Goal: Task Accomplishment & Management: Use online tool/utility

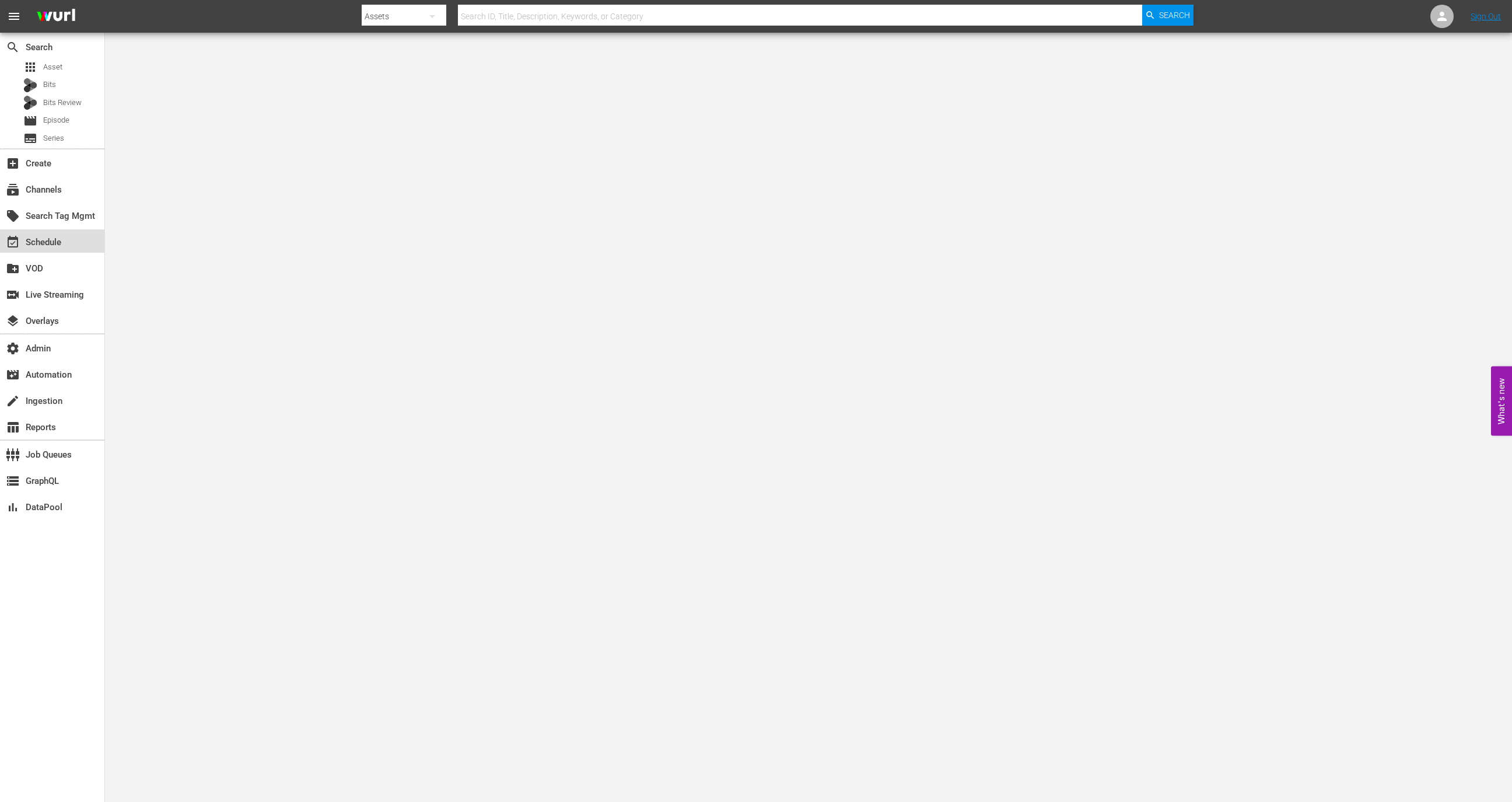
click at [74, 240] on div "event_available Schedule" at bounding box center [52, 240] width 105 height 23
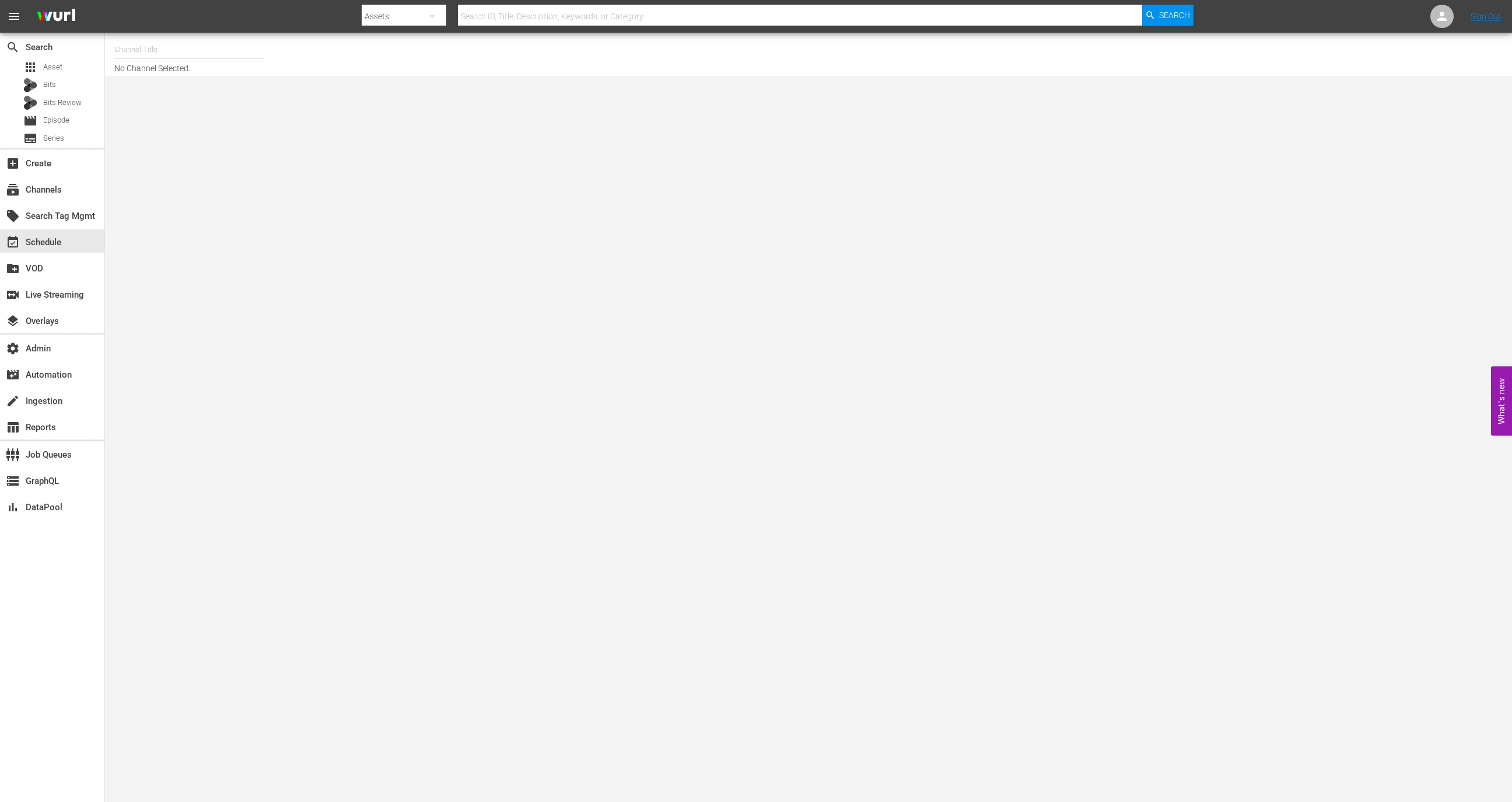
click at [79, 200] on div "subscriptions Channels" at bounding box center [52, 188] width 105 height 26
click at [80, 193] on div "subscriptions Channels" at bounding box center [52, 188] width 105 height 23
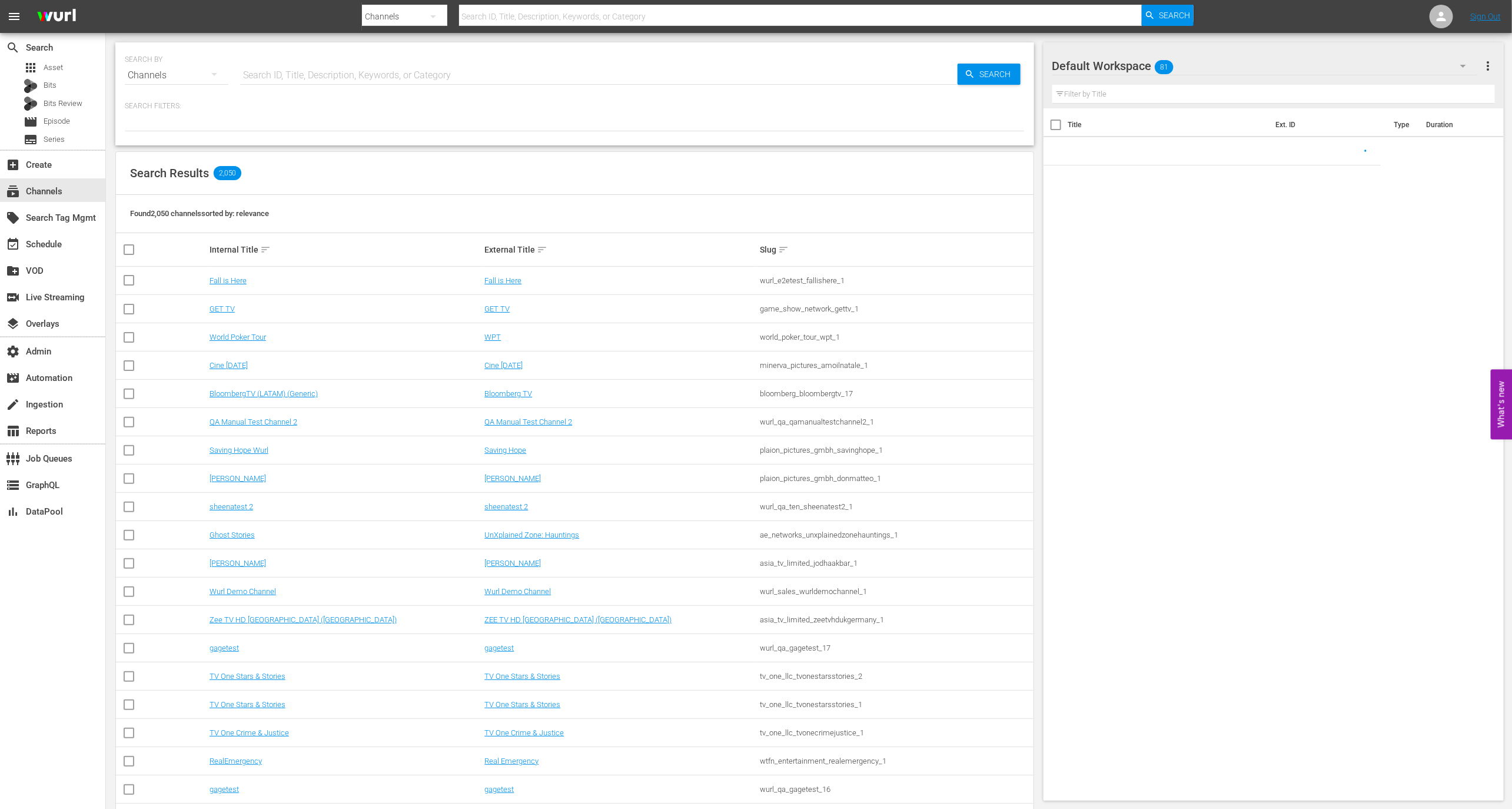
click at [340, 78] on input "text" at bounding box center [598, 75] width 717 height 28
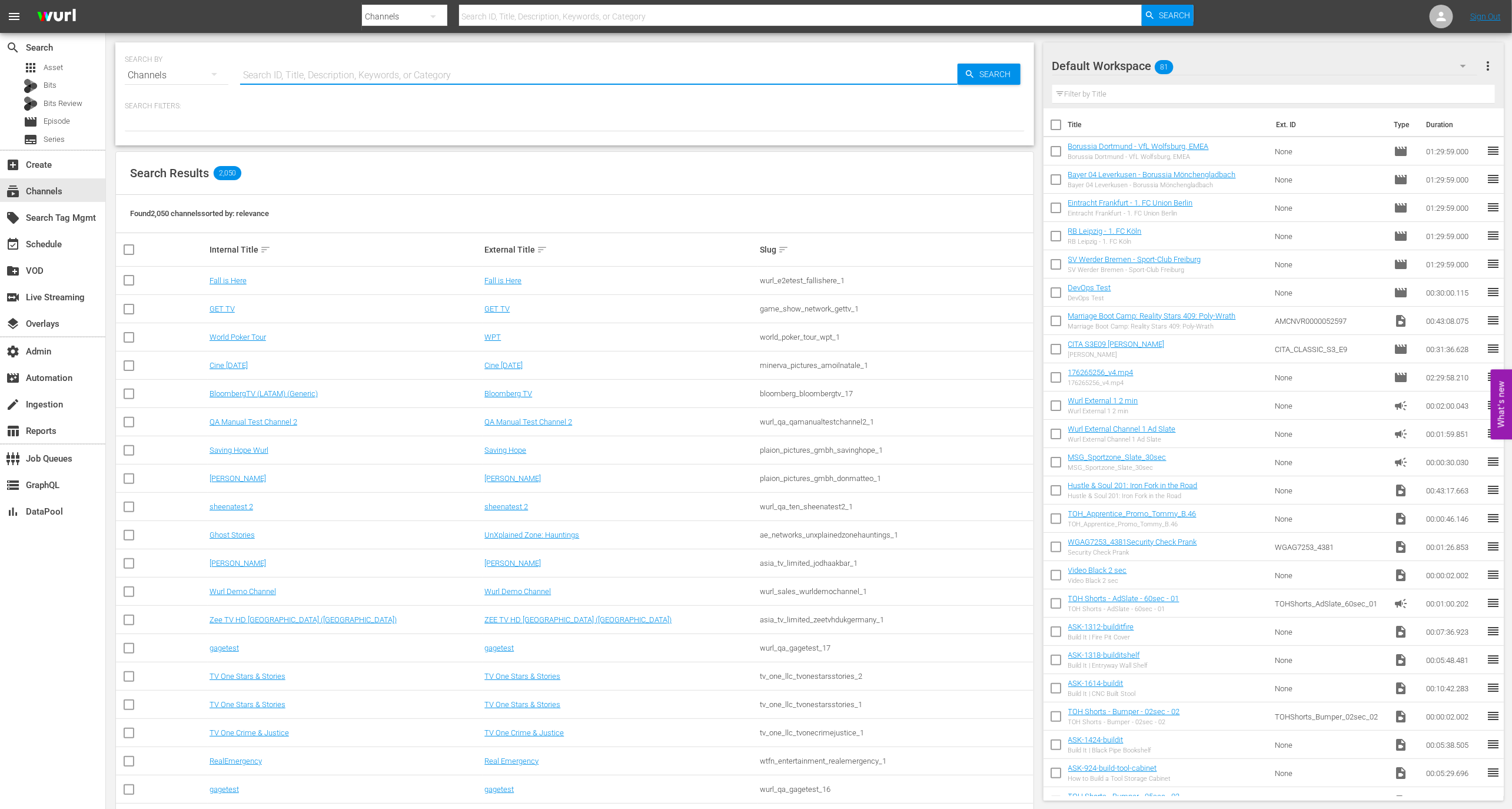
paste input "the_pet_collective_international_"
type input "the_pet_collective_international_"
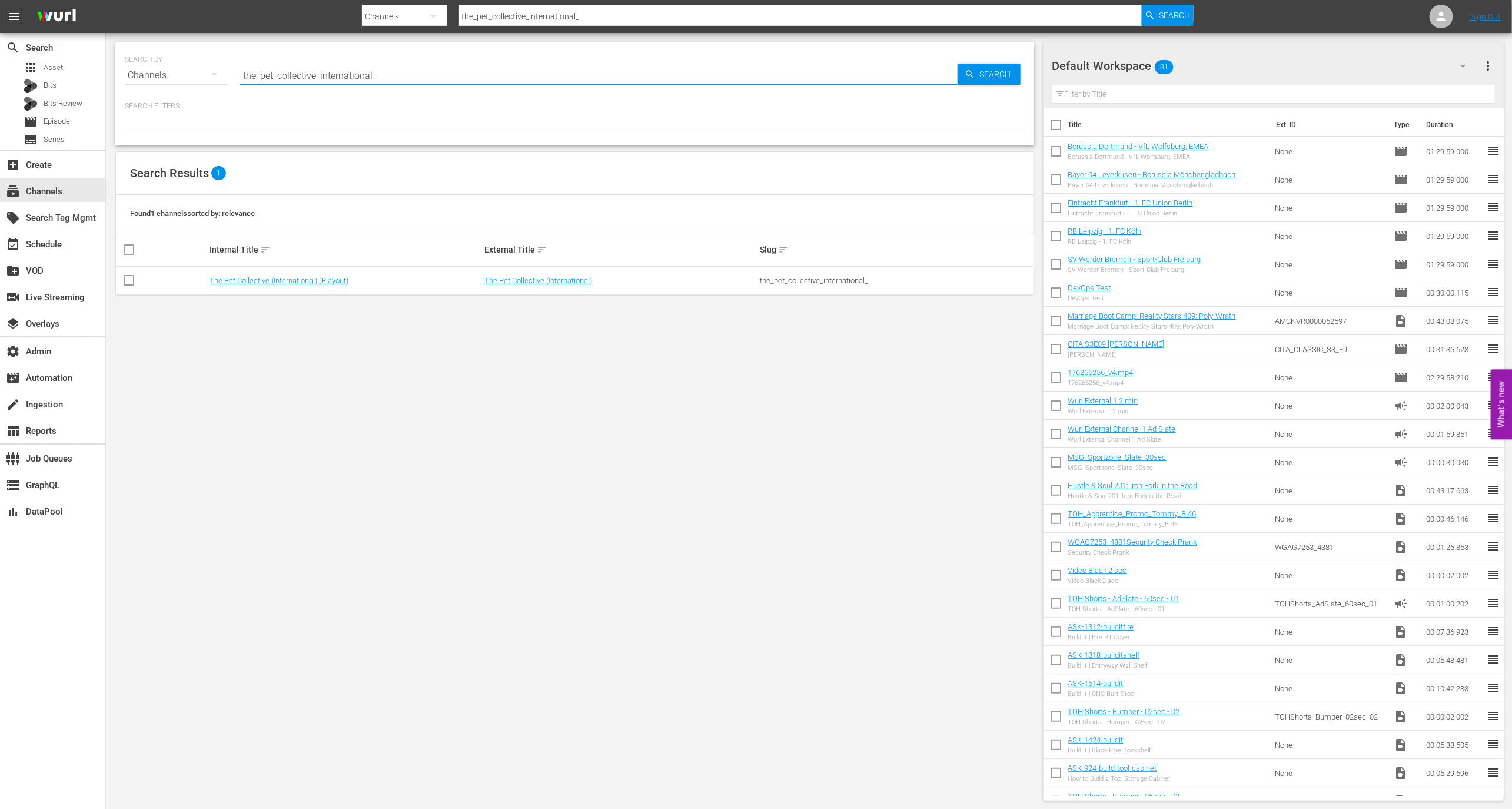
type input "the_pet_collective_international_"
click at [303, 287] on td "The Pet Collective (International) (Playout)" at bounding box center [345, 281] width 275 height 28
click at [304, 285] on td "The Pet Collective (International) (Playout)" at bounding box center [345, 281] width 275 height 28
click at [309, 272] on td "The Pet Collective (International) (Playout)" at bounding box center [345, 281] width 275 height 28
click at [309, 287] on td "The Pet Collective (International) (Playout)" at bounding box center [345, 281] width 275 height 28
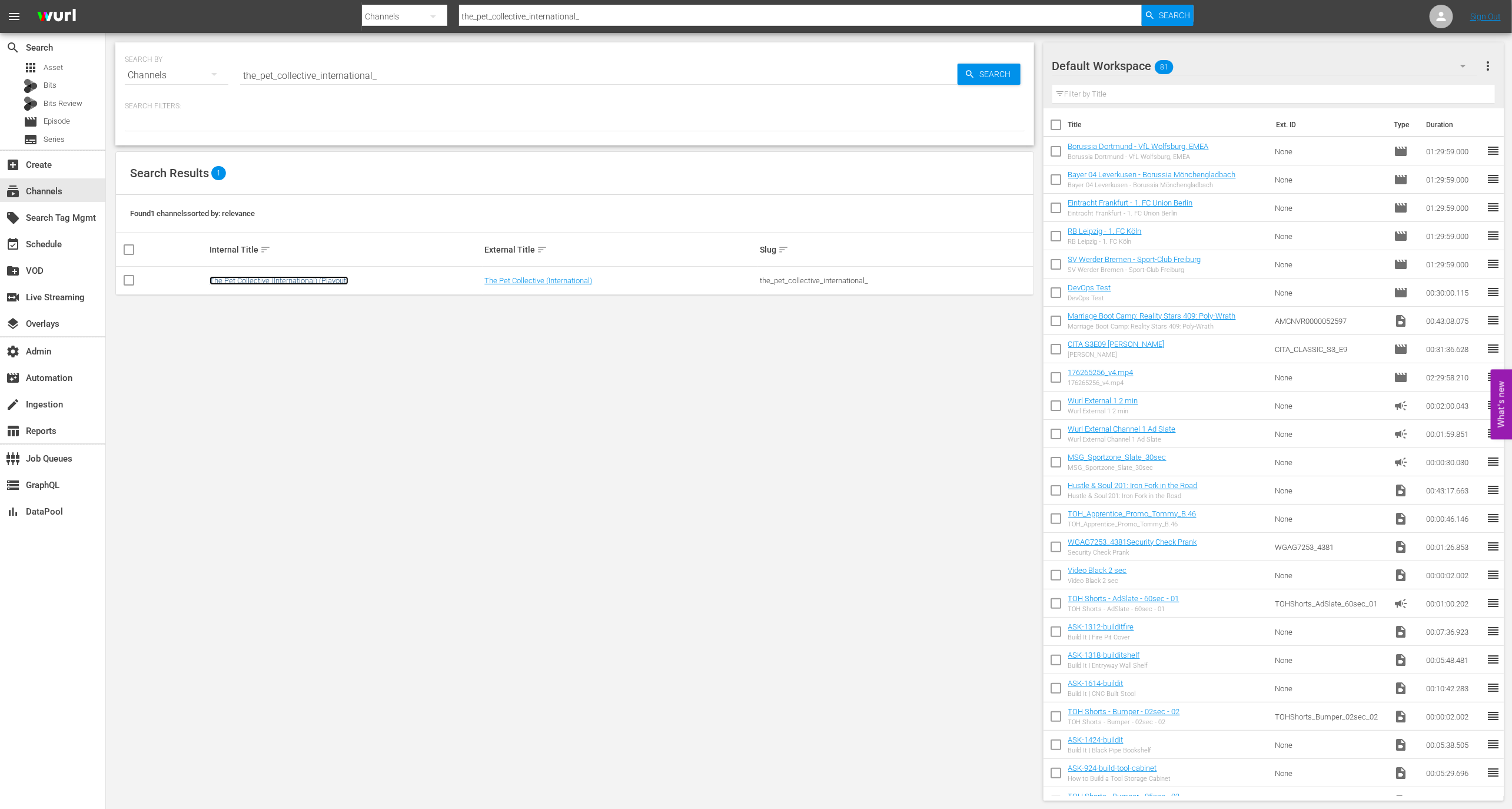
click at [314, 283] on link "The Pet Collective (International) (Playout)" at bounding box center [278, 281] width 139 height 9
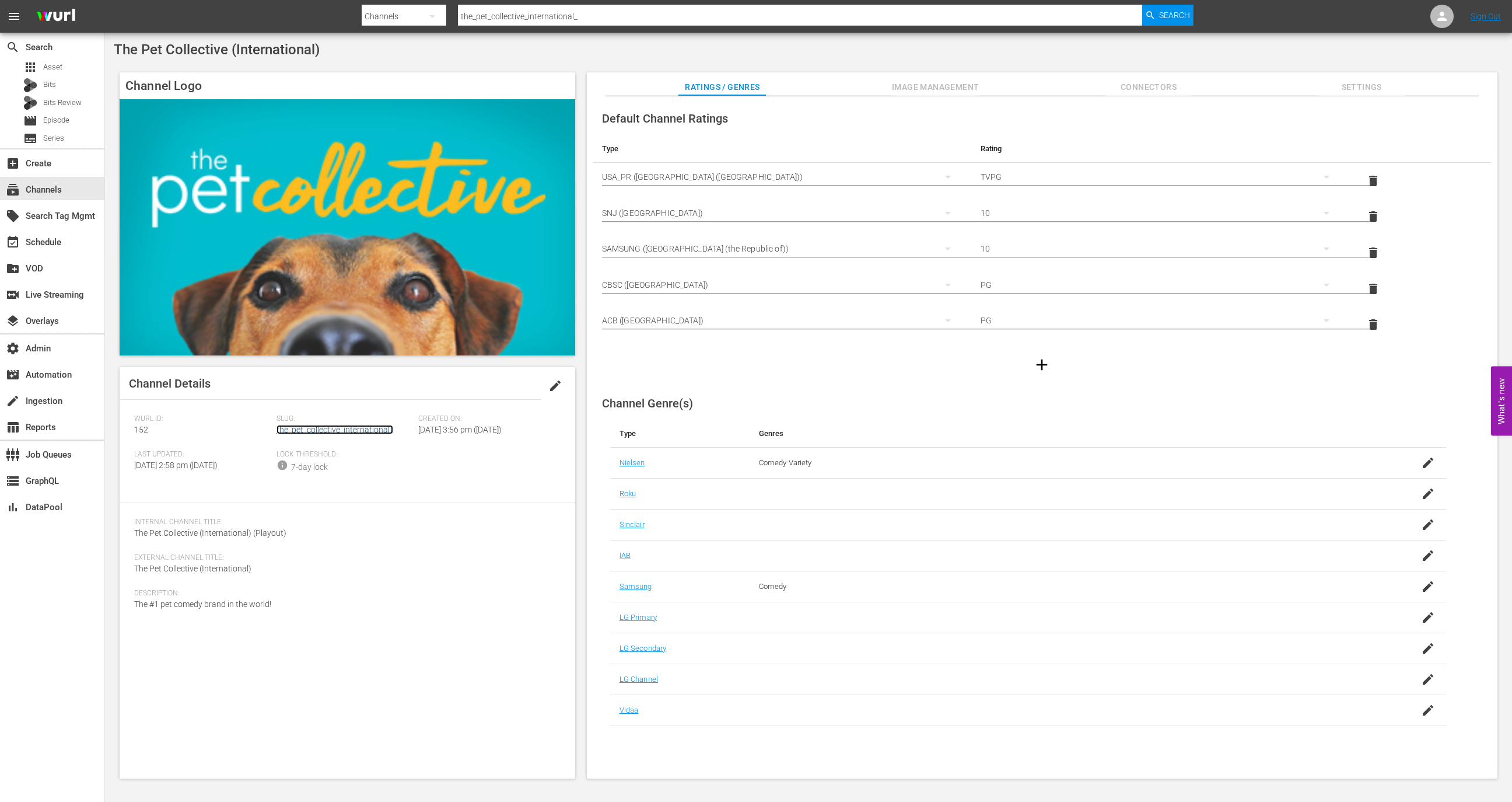
click at [334, 430] on link "the_pet_collective_international_" at bounding box center [334, 430] width 117 height 10
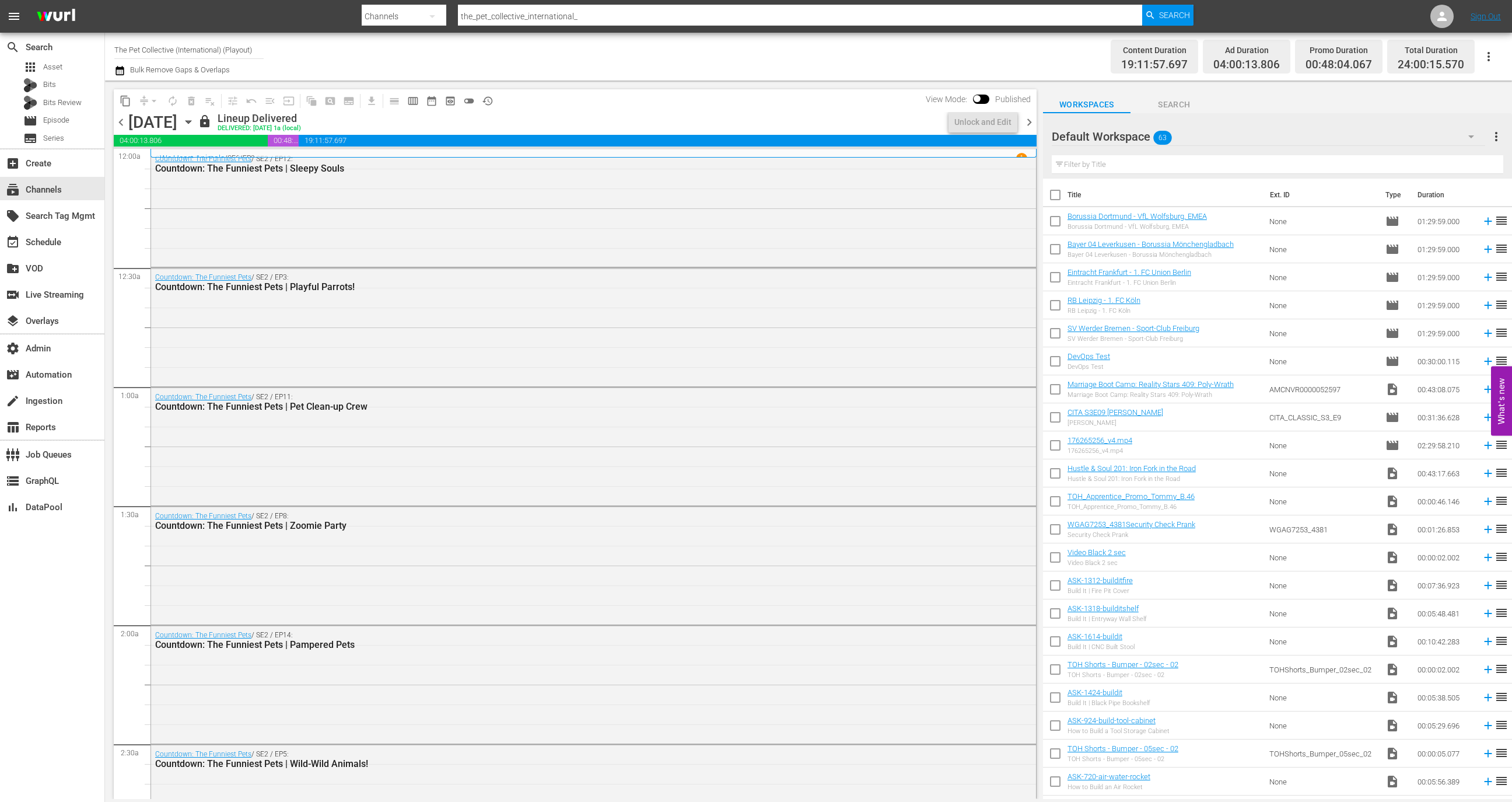
click at [195, 121] on div "Monday, September 22nd September 22nd" at bounding box center [162, 122] width 67 height 19
click at [195, 121] on icon "button" at bounding box center [188, 122] width 13 height 13
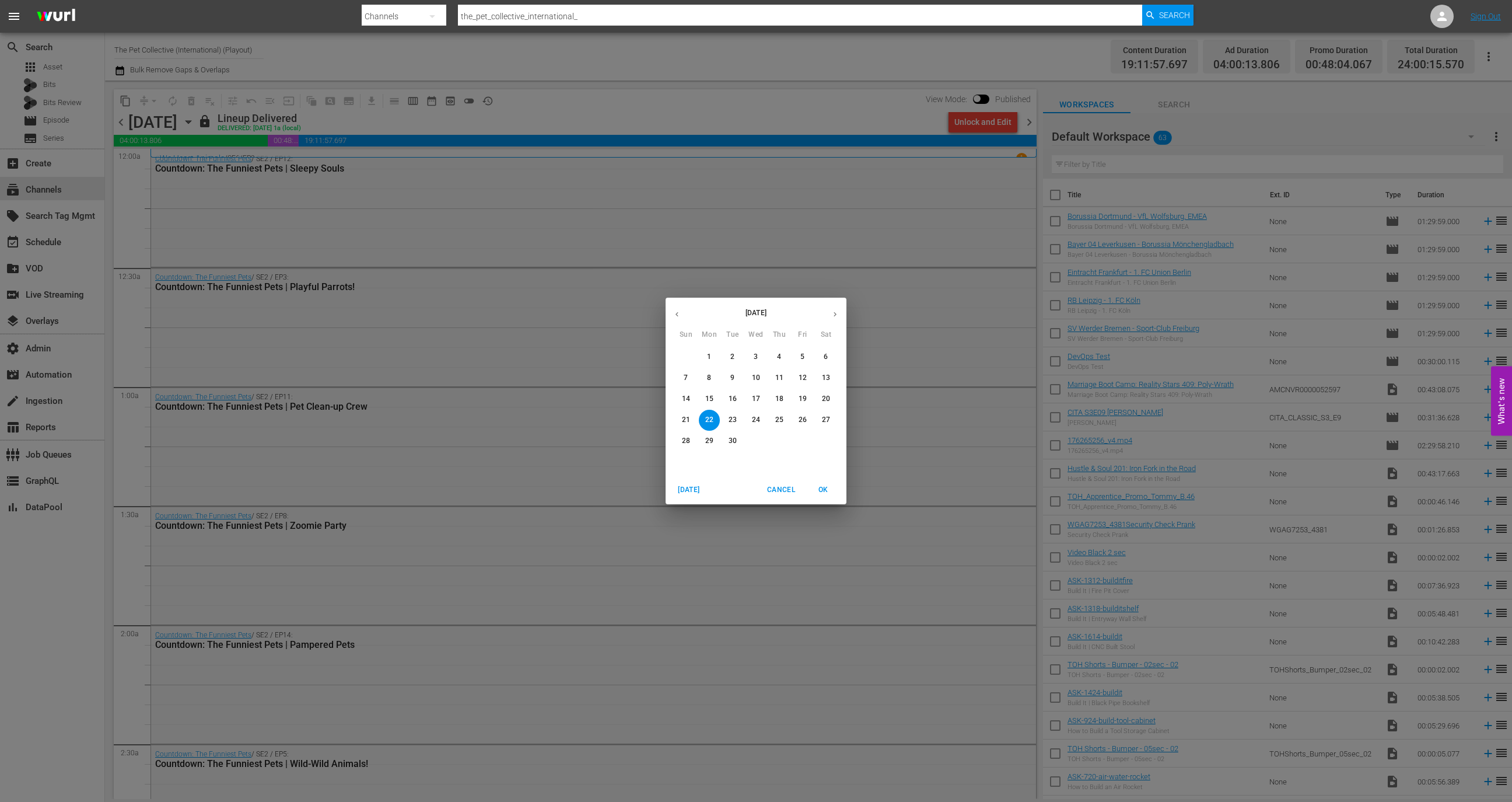
click at [732, 442] on p "30" at bounding box center [732, 440] width 8 height 10
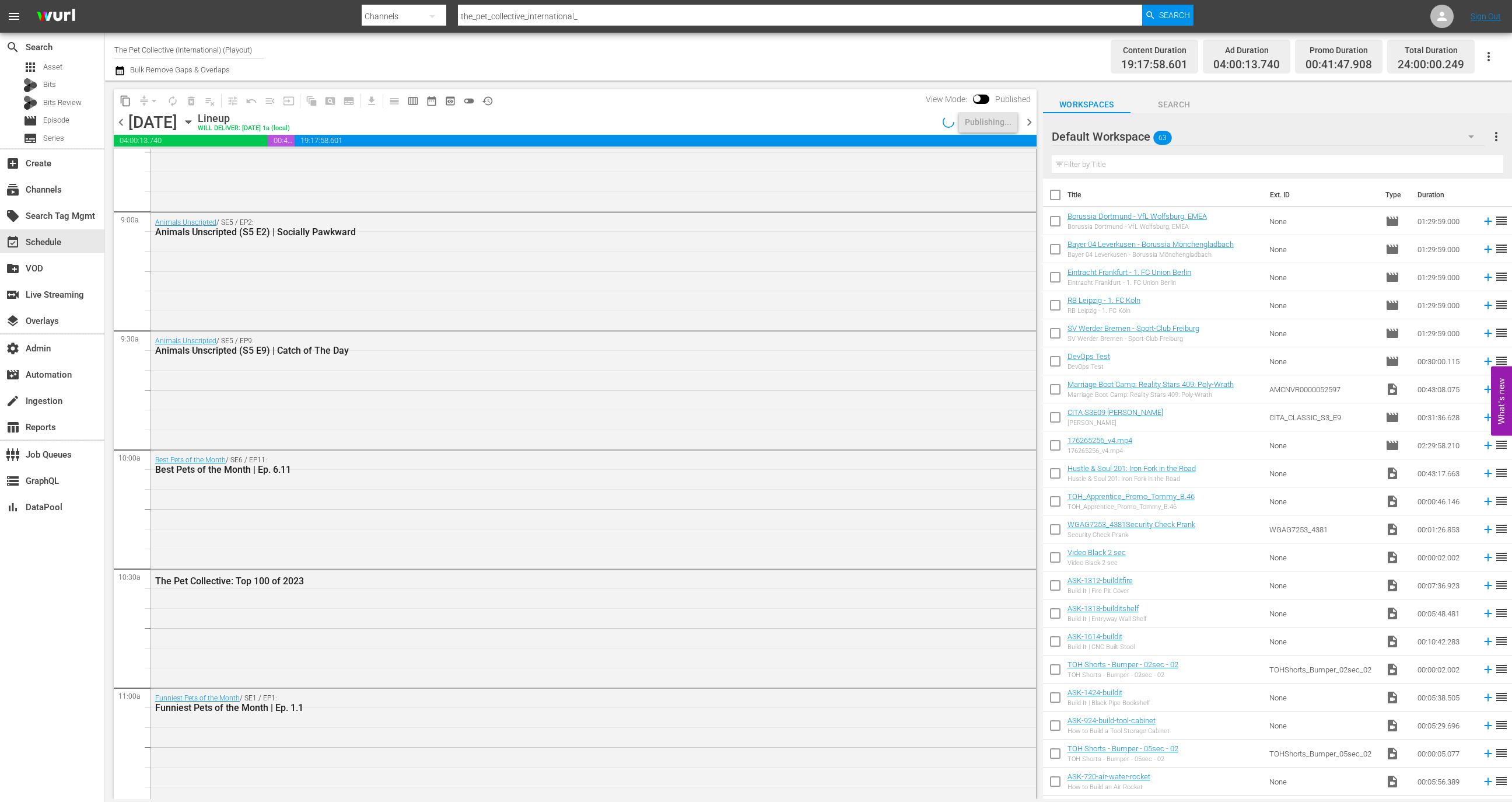
scroll to position [2087, 0]
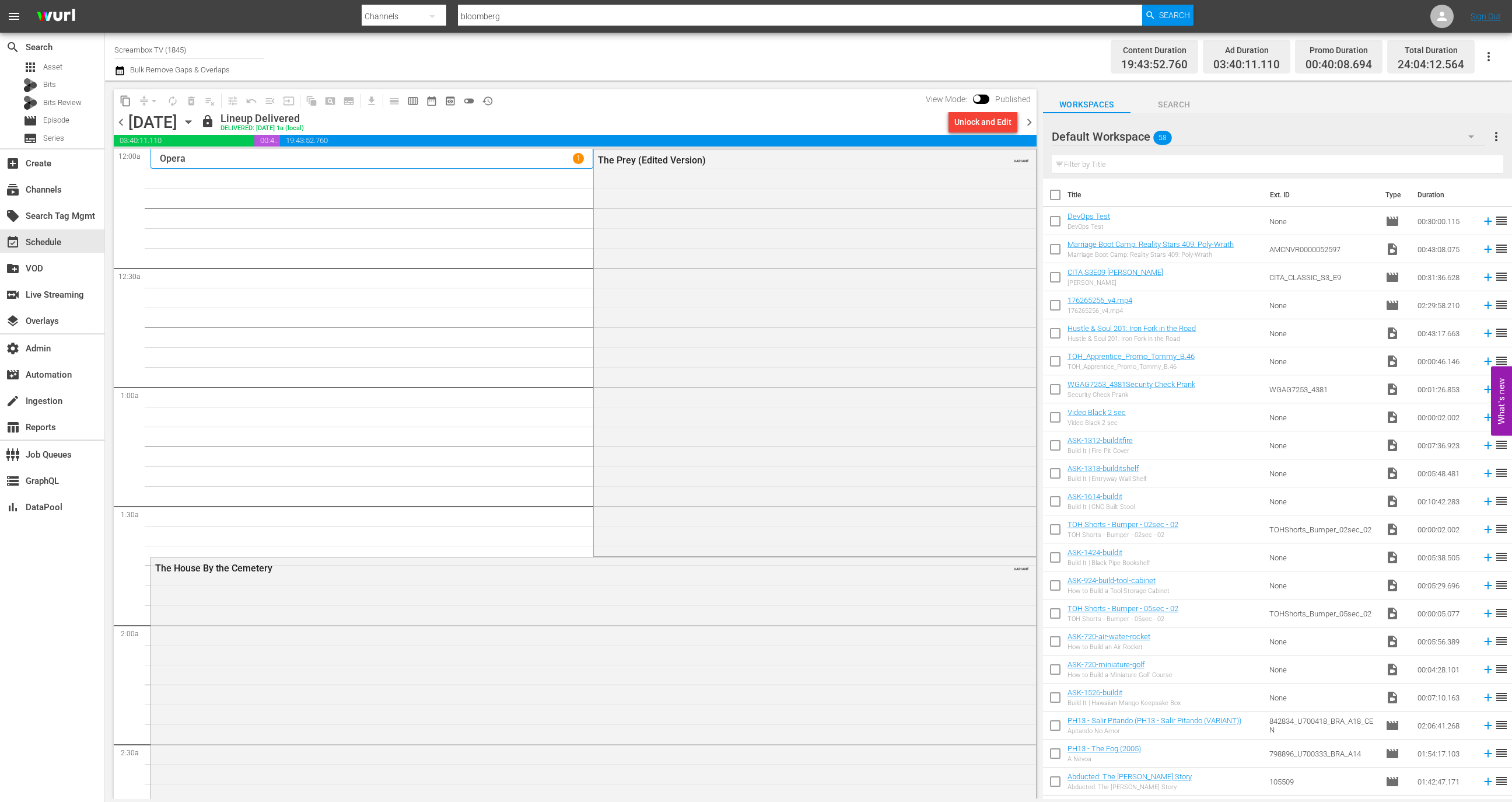
scroll to position [786, 0]
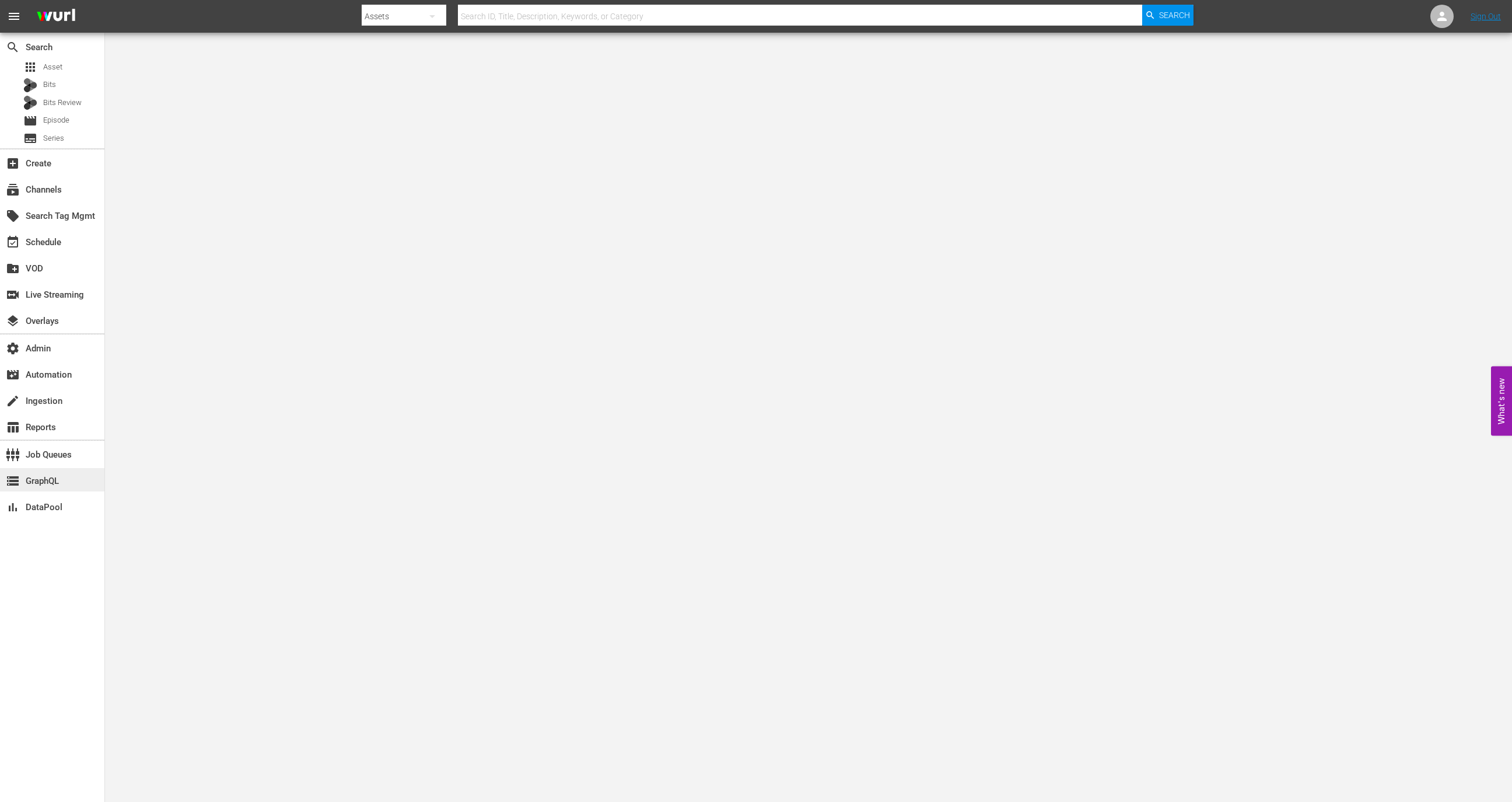
click at [62, 482] on div "storage GraphQL" at bounding box center [33, 479] width 66 height 10
click at [67, 195] on div "subscriptions Channels" at bounding box center [52, 188] width 105 height 23
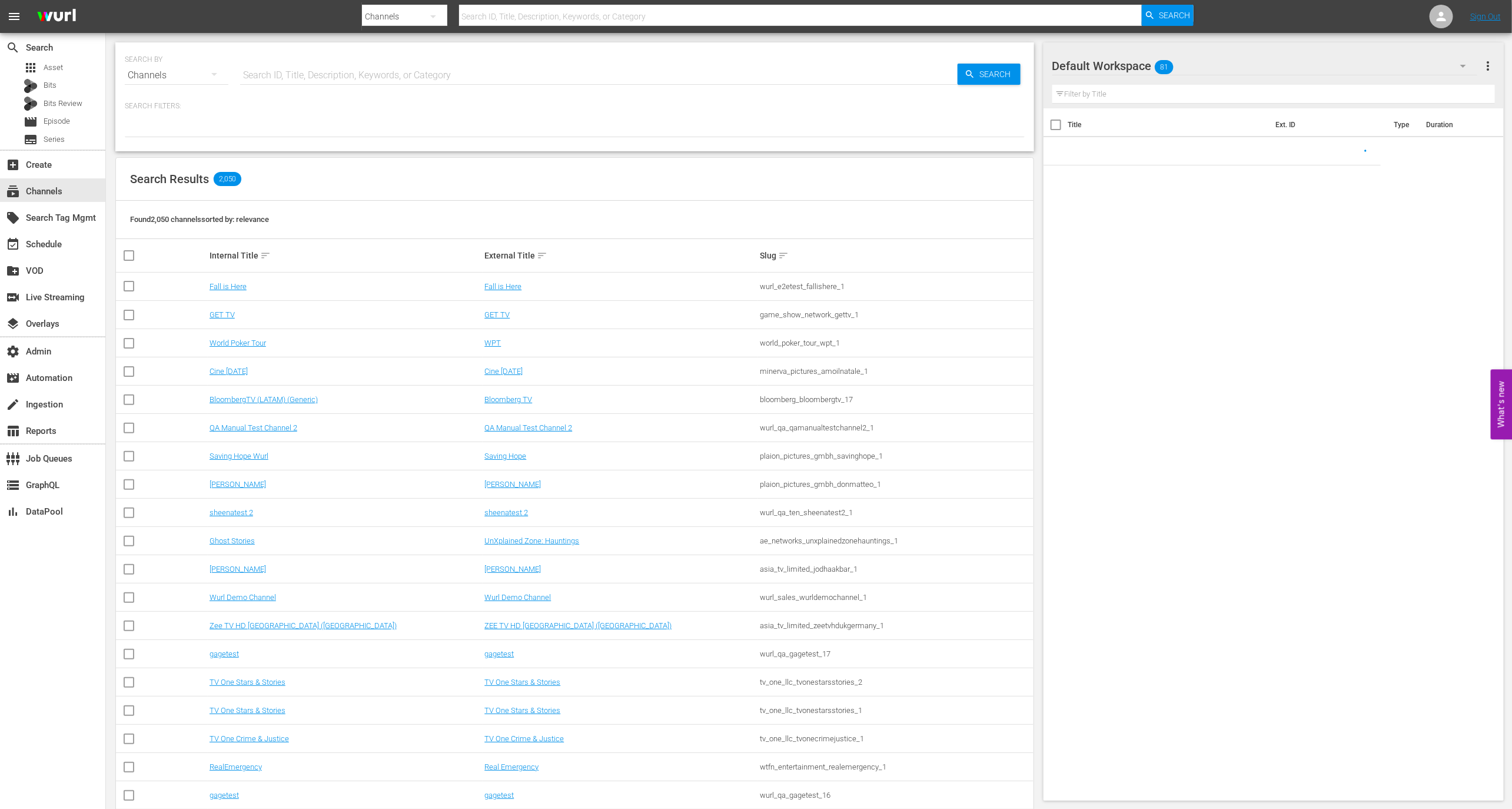
click at [269, 64] on input "text" at bounding box center [598, 75] width 717 height 28
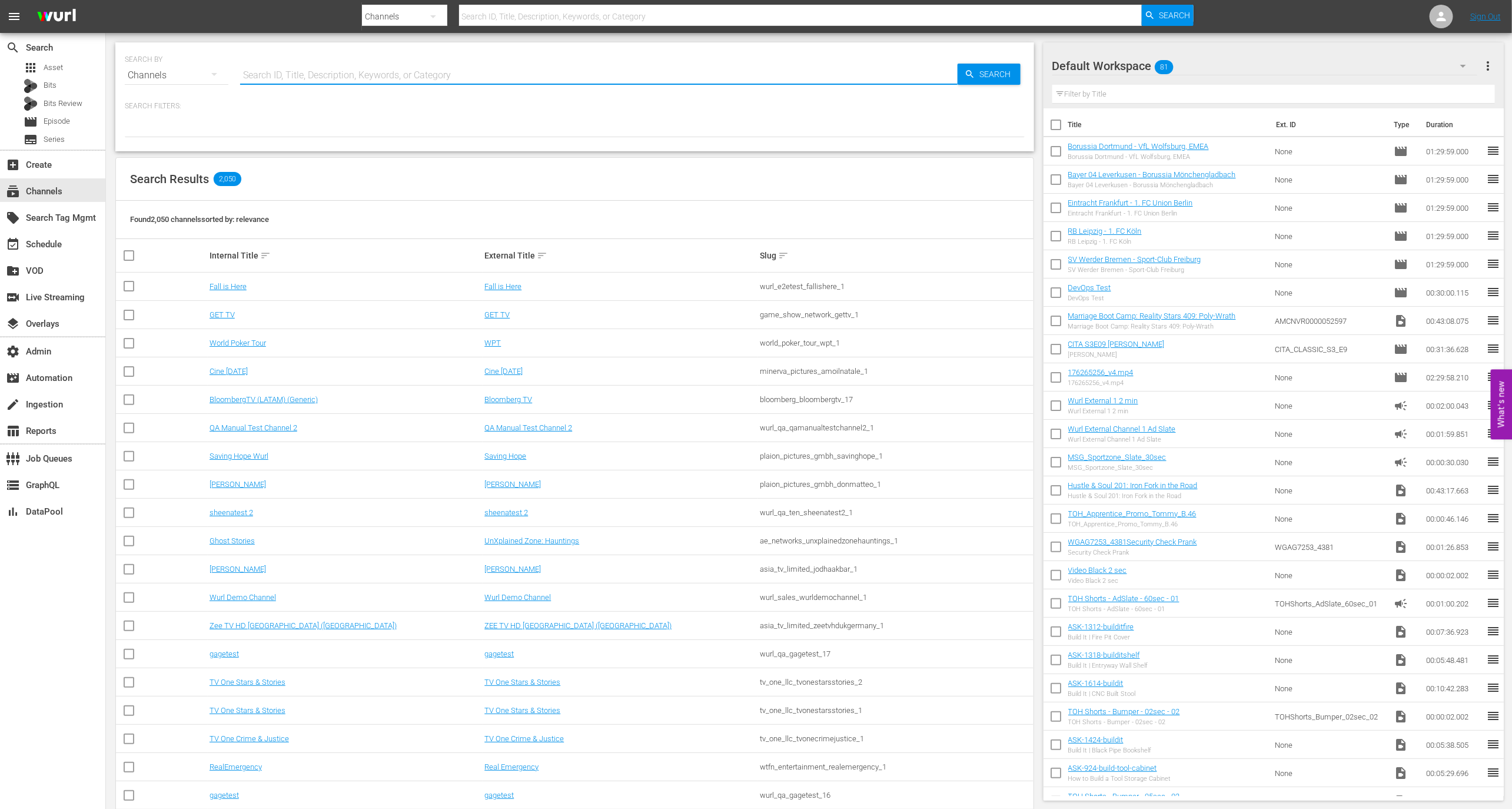
paste input "cinedigm_entertainment_corp_9storypresentsgarfieldandfriends_1"
type input "cinedigm_entertainment_corp_9storypresentsgarfieldandfriends_1"
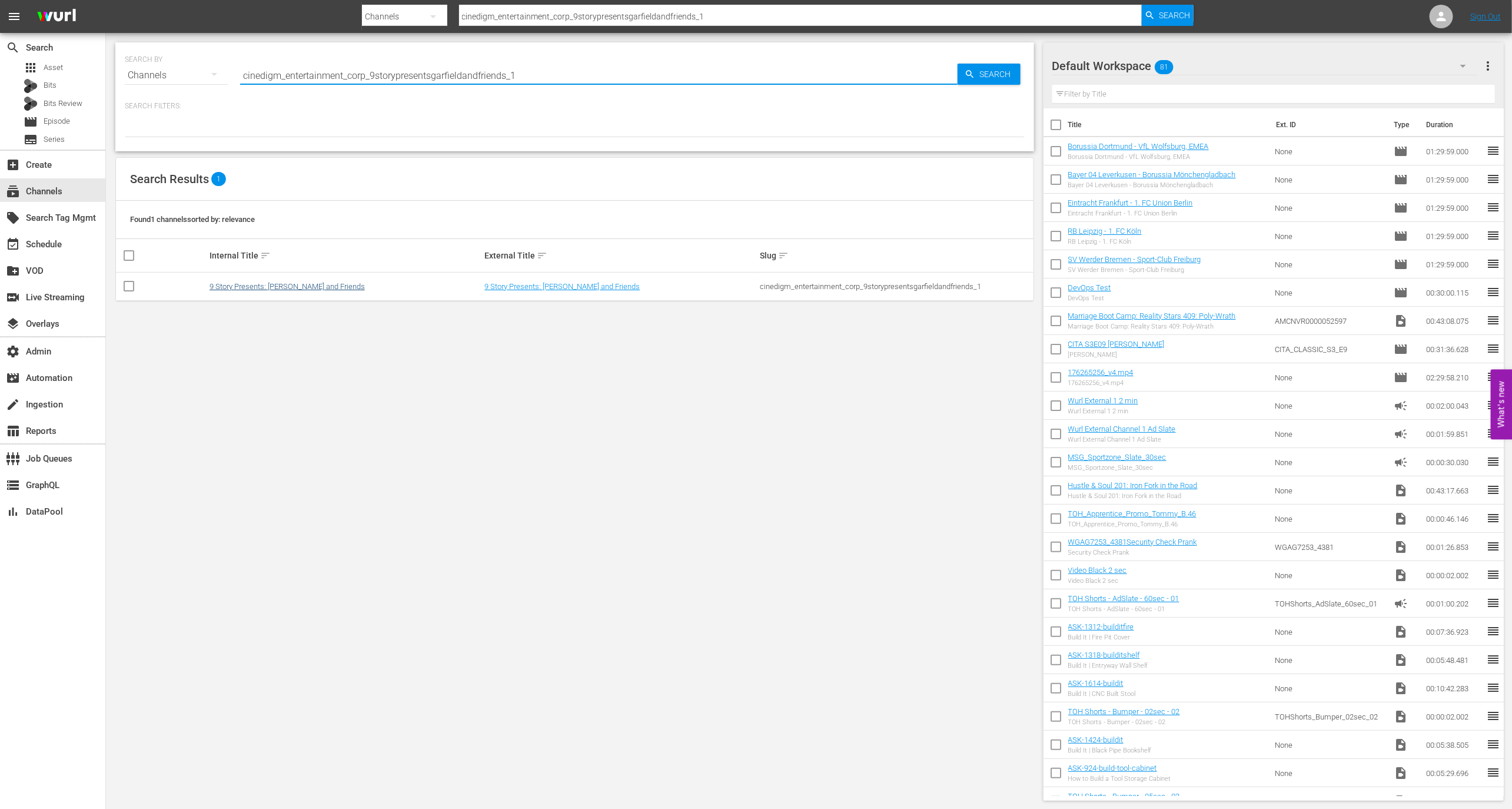
type input "cinedigm_entertainment_corp_9storypresentsgarfieldandfriends_1"
click at [253, 289] on link "9 Story Presents: [PERSON_NAME] and Friends" at bounding box center [287, 286] width 155 height 9
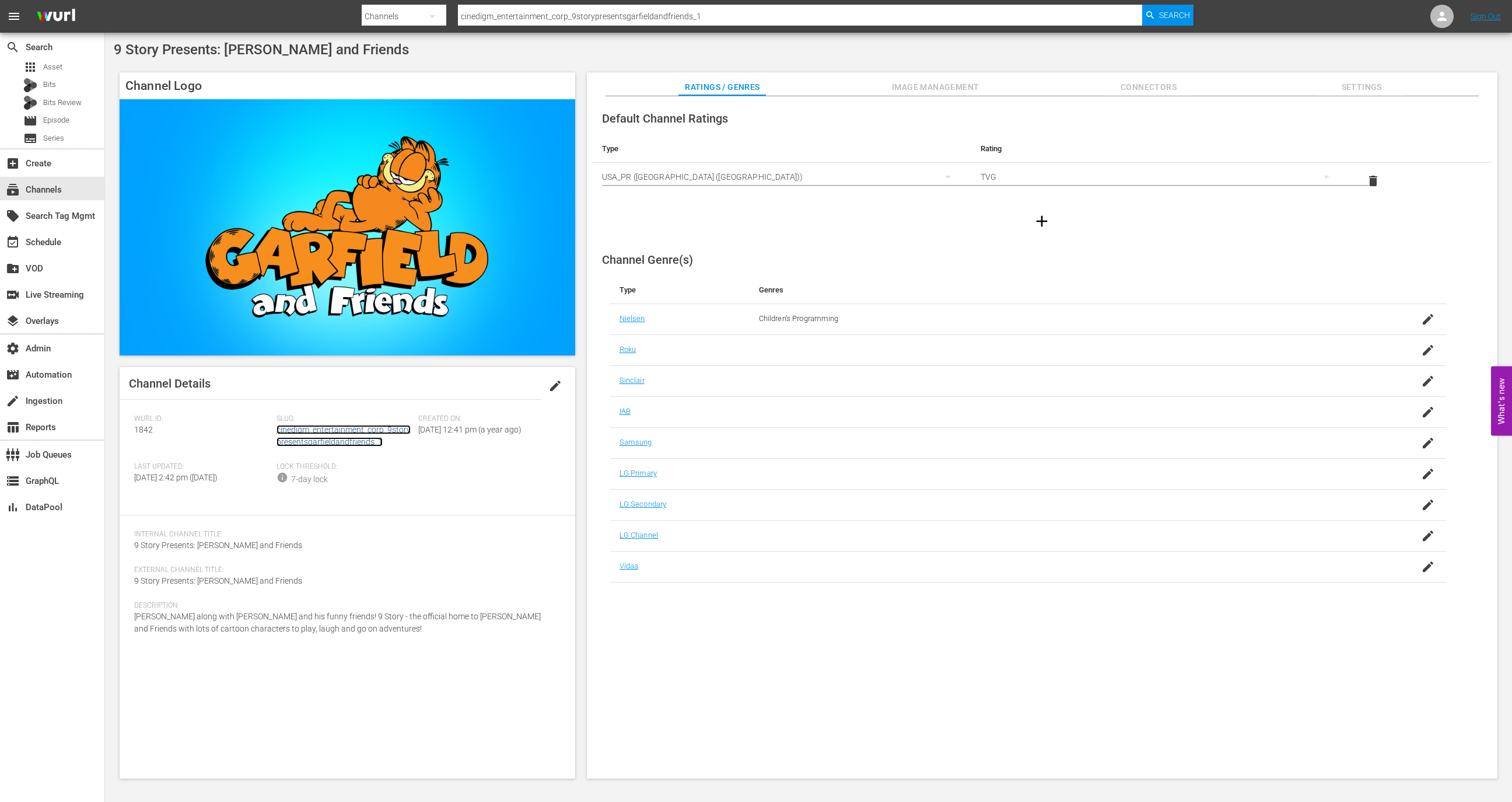
click at [326, 442] on link "cinedigm_entertainment_corp_9storypresentsgarfieldandfriends_1" at bounding box center [343, 436] width 134 height 22
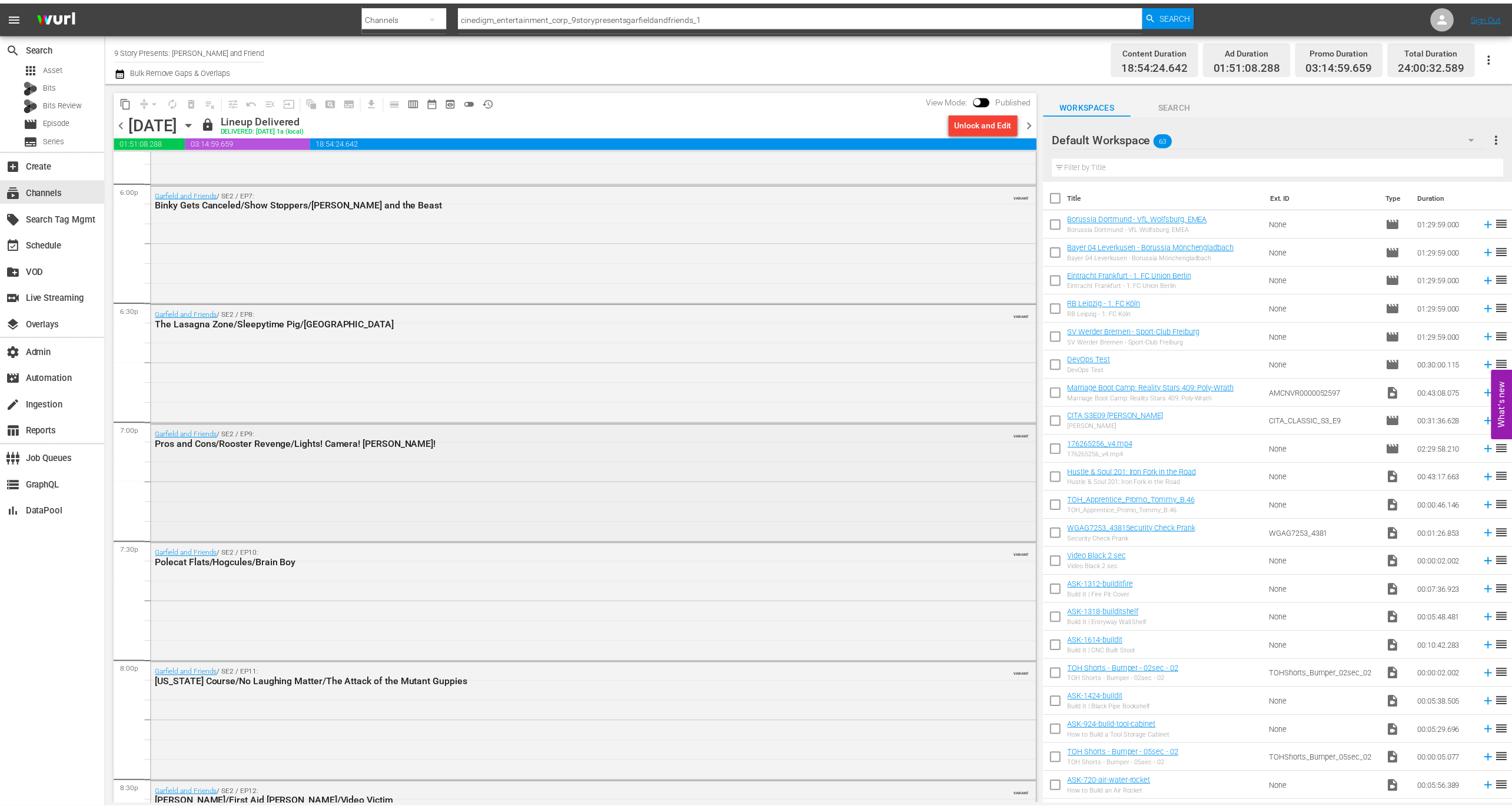
scroll to position [4259, 0]
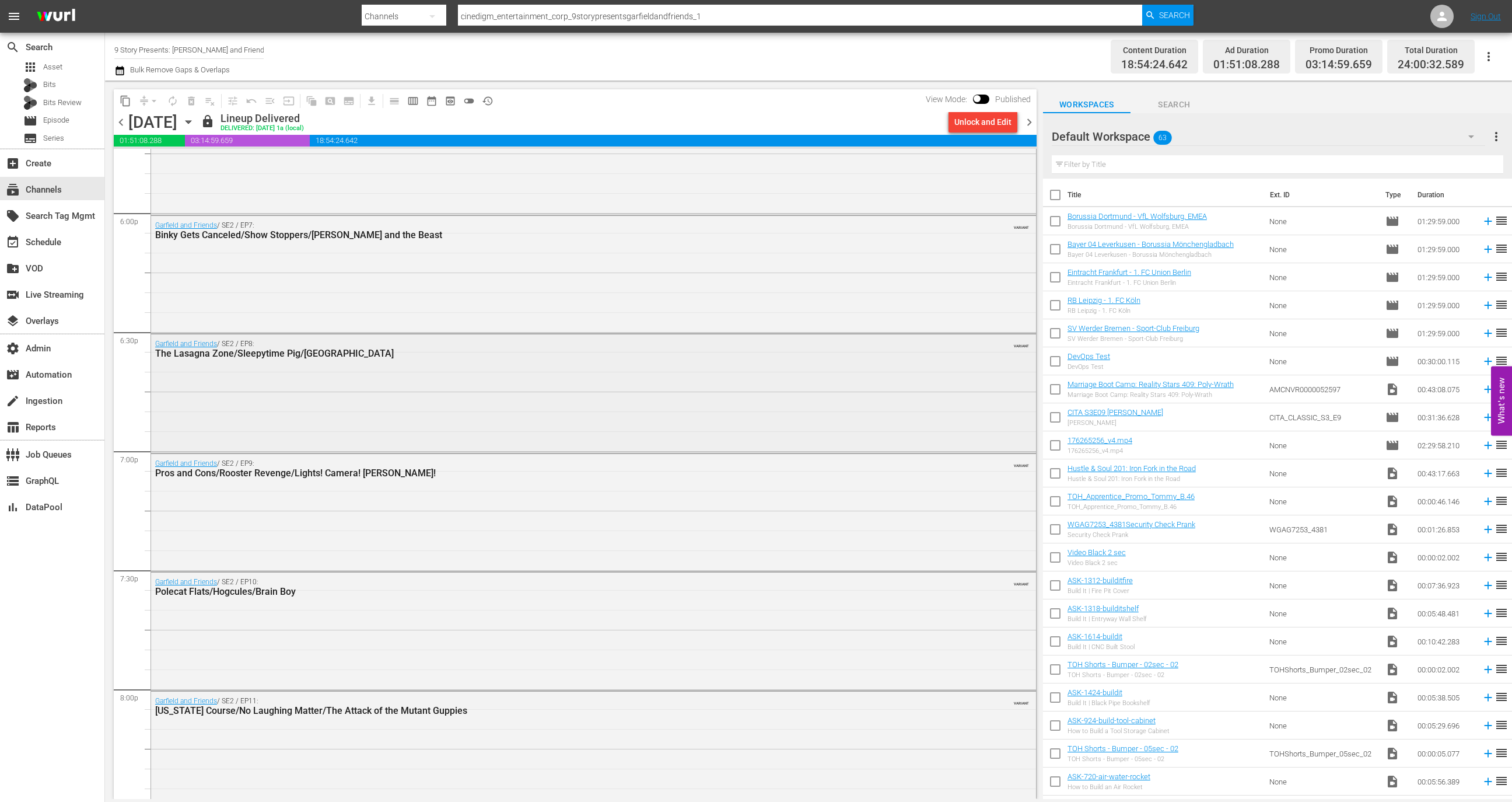
click at [388, 382] on div "Garfield and Friends / SE2 / EP8: The Lasagna Zone/Sleepytime Pig/Yojumbo VARIA…" at bounding box center [594, 392] width 885 height 116
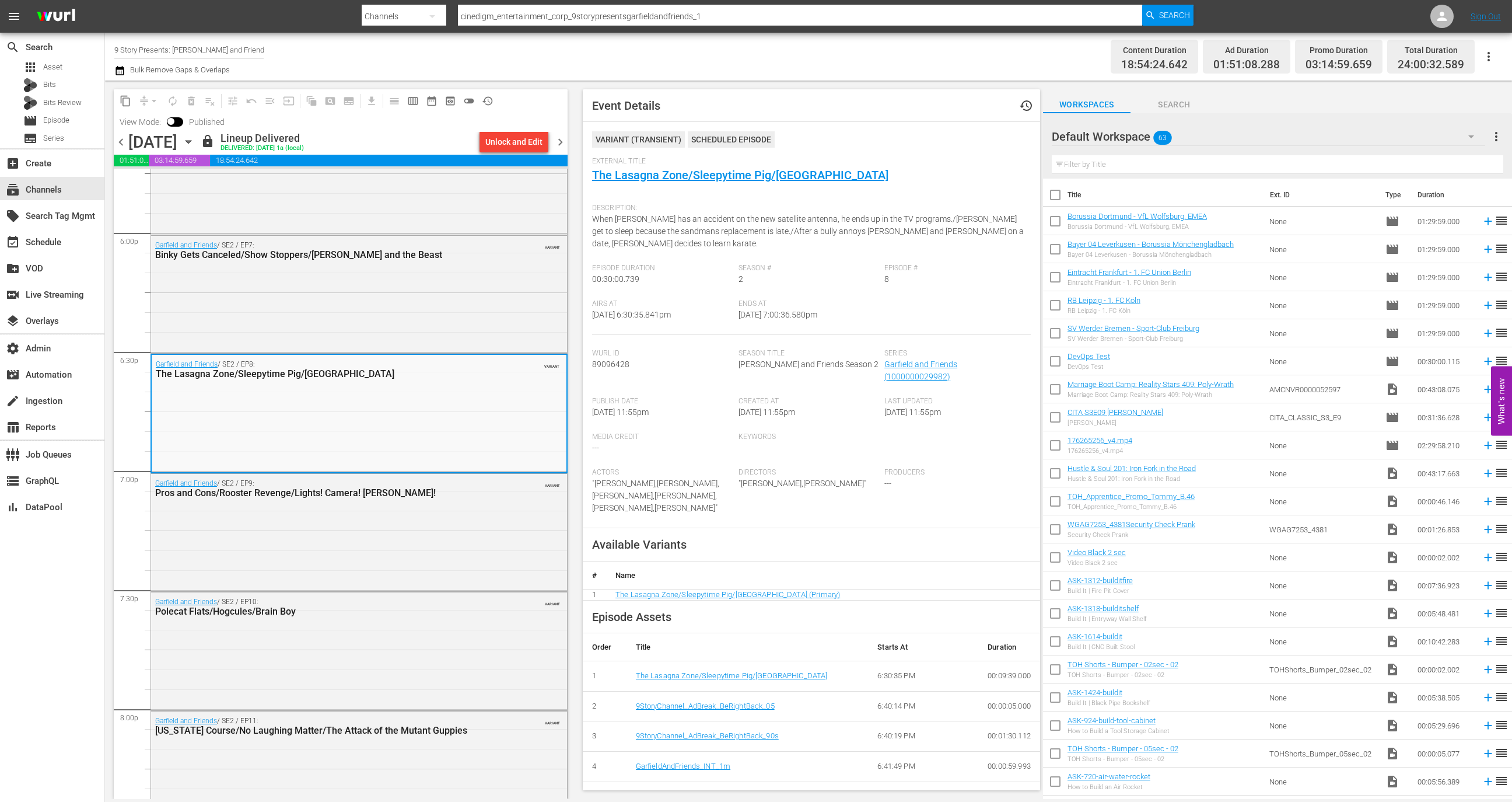
click at [720, 183] on div "External Title The Lasagna Zone/Sleepytime Pig/Yojumbo" at bounding box center [811, 177] width 439 height 41
click at [720, 177] on link "The Lasagna Zone/Sleepytime Pig/[GEOGRAPHIC_DATA]" at bounding box center [740, 175] width 296 height 14
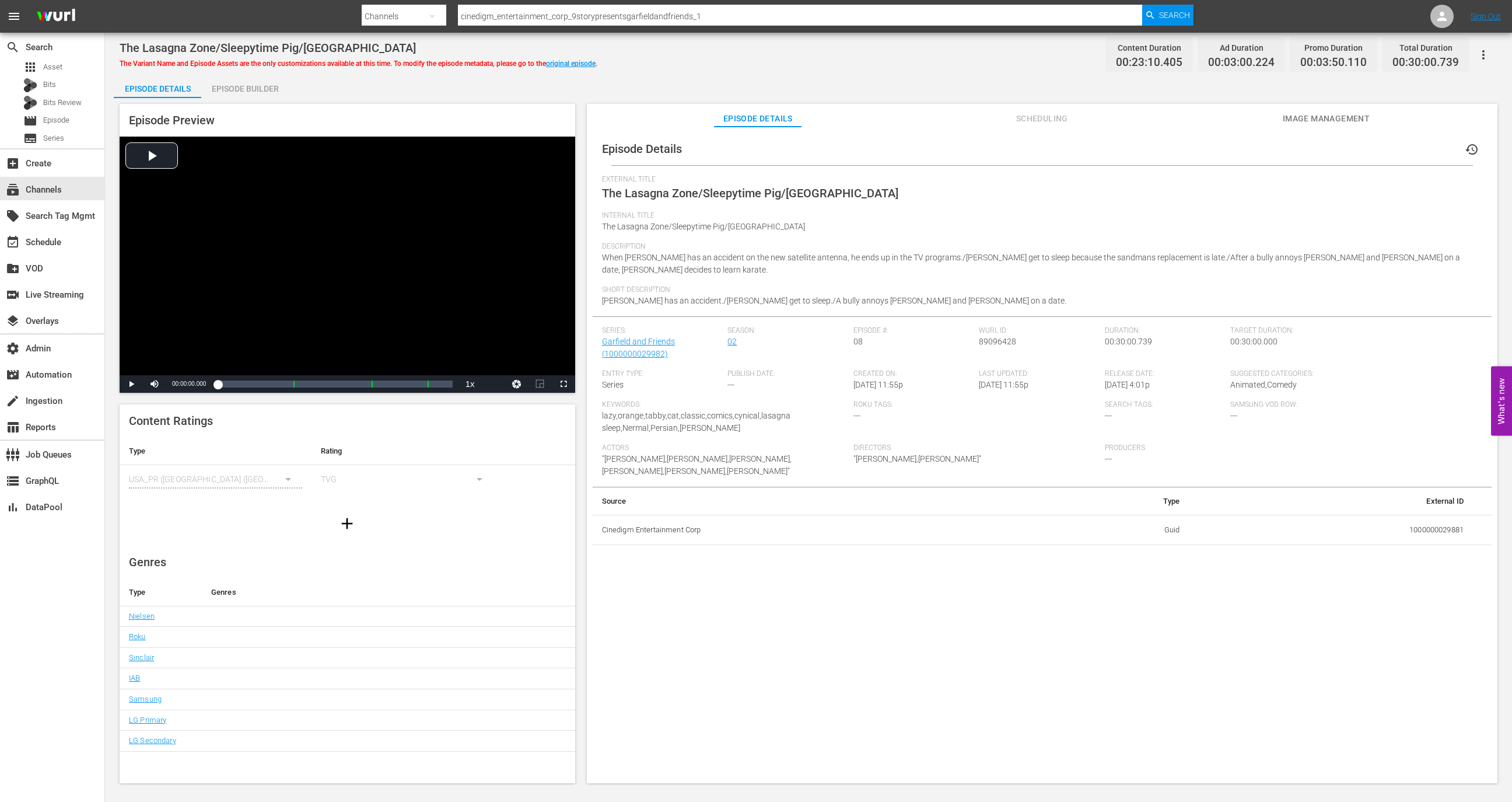
click at [262, 105] on div "Episode Preview Video Player is loading. Play Video Play Mute Current Time 00:0…" at bounding box center [346, 248] width 455 height 289
click at [262, 97] on div "Episode Details Episode Builder Episode Preview Video Player is loading. Play V…" at bounding box center [809, 433] width 1389 height 718
click at [229, 103] on div "Episode Preview Video Player is loading. Play Video Play Mute Current Time 00:0…" at bounding box center [809, 445] width 1389 height 695
click at [232, 92] on div "Episode Builder" at bounding box center [245, 88] width 87 height 28
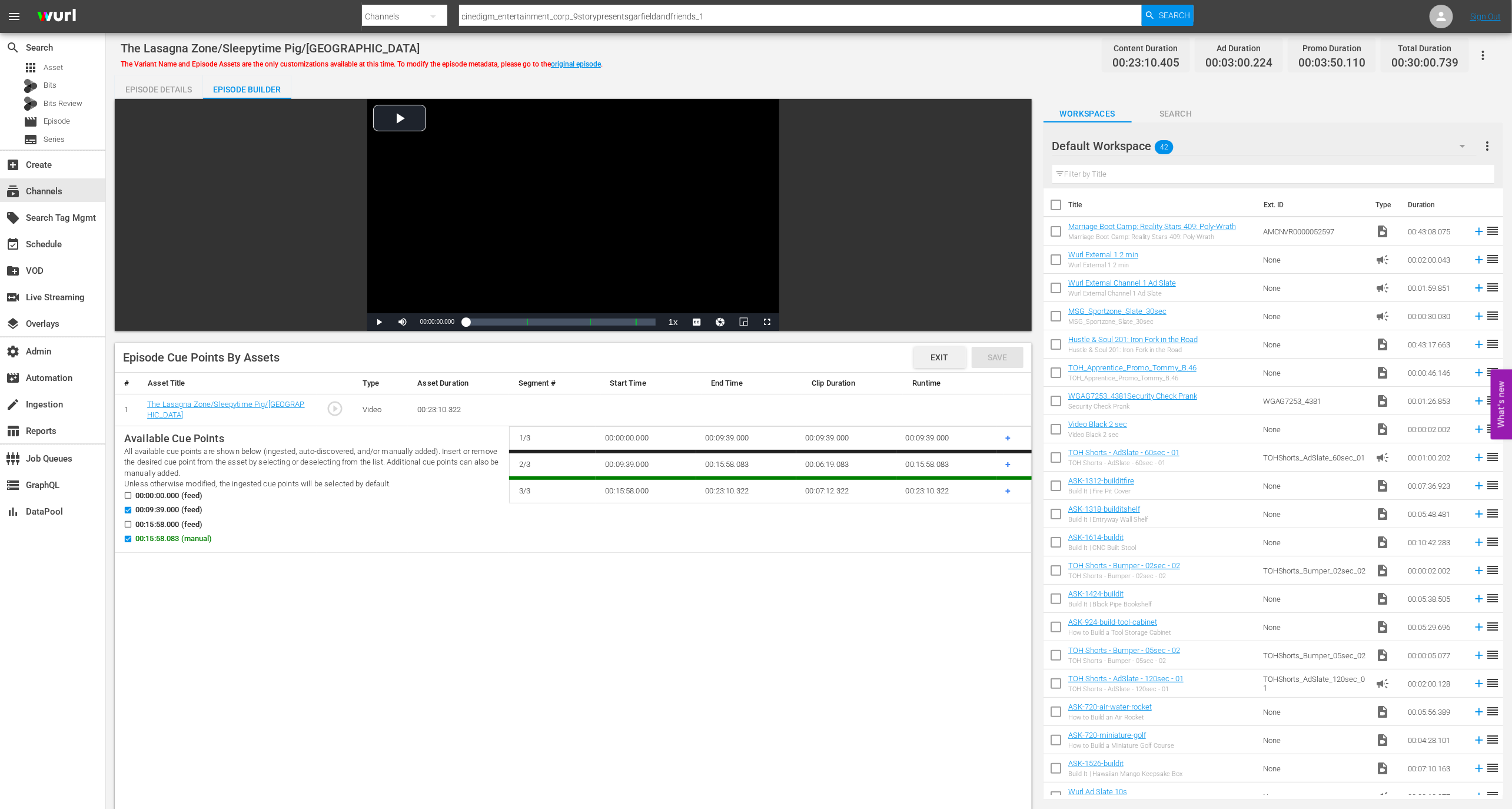
click at [943, 354] on span "Exit" at bounding box center [939, 357] width 37 height 10
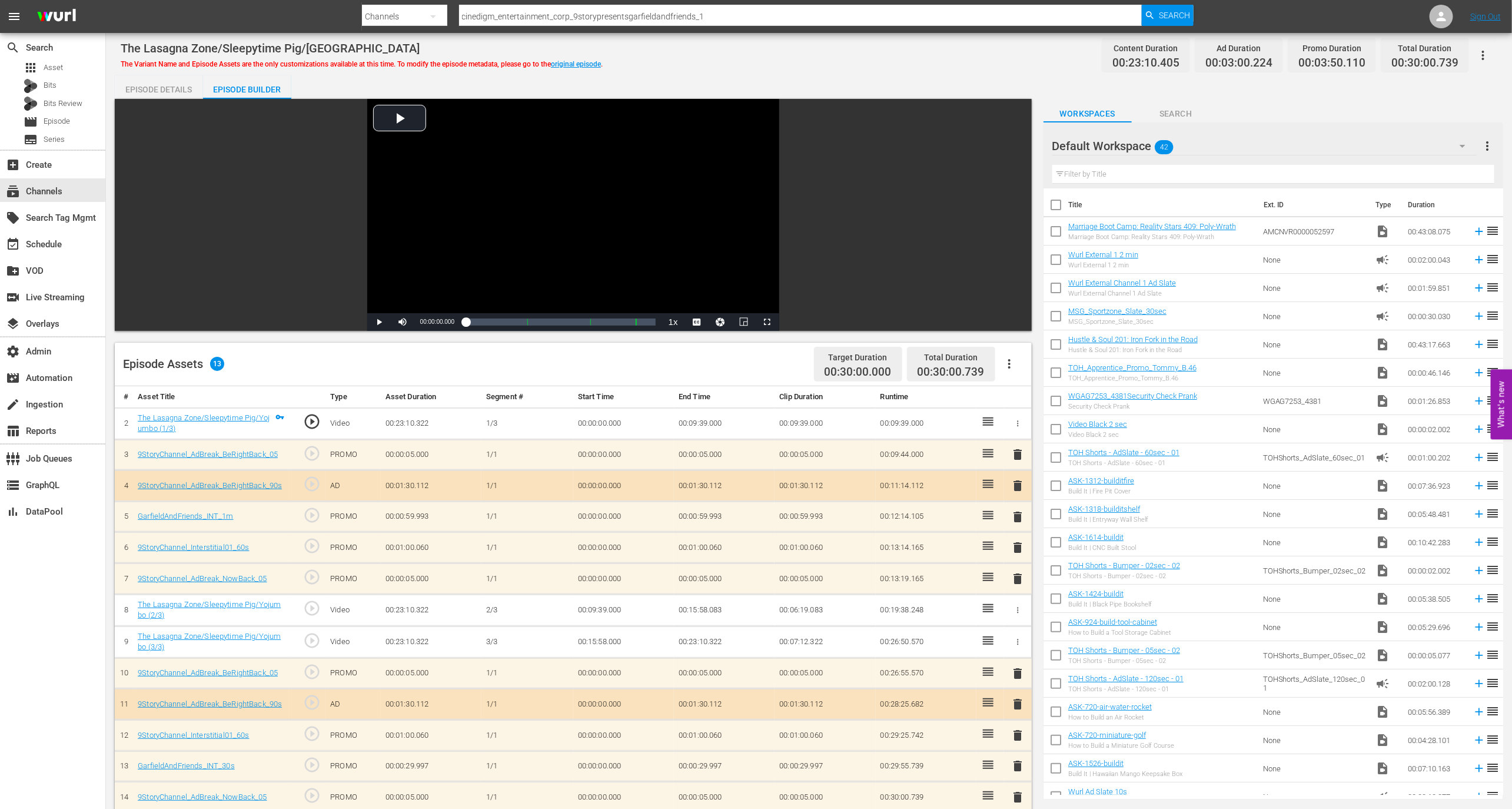
scroll to position [306, 0]
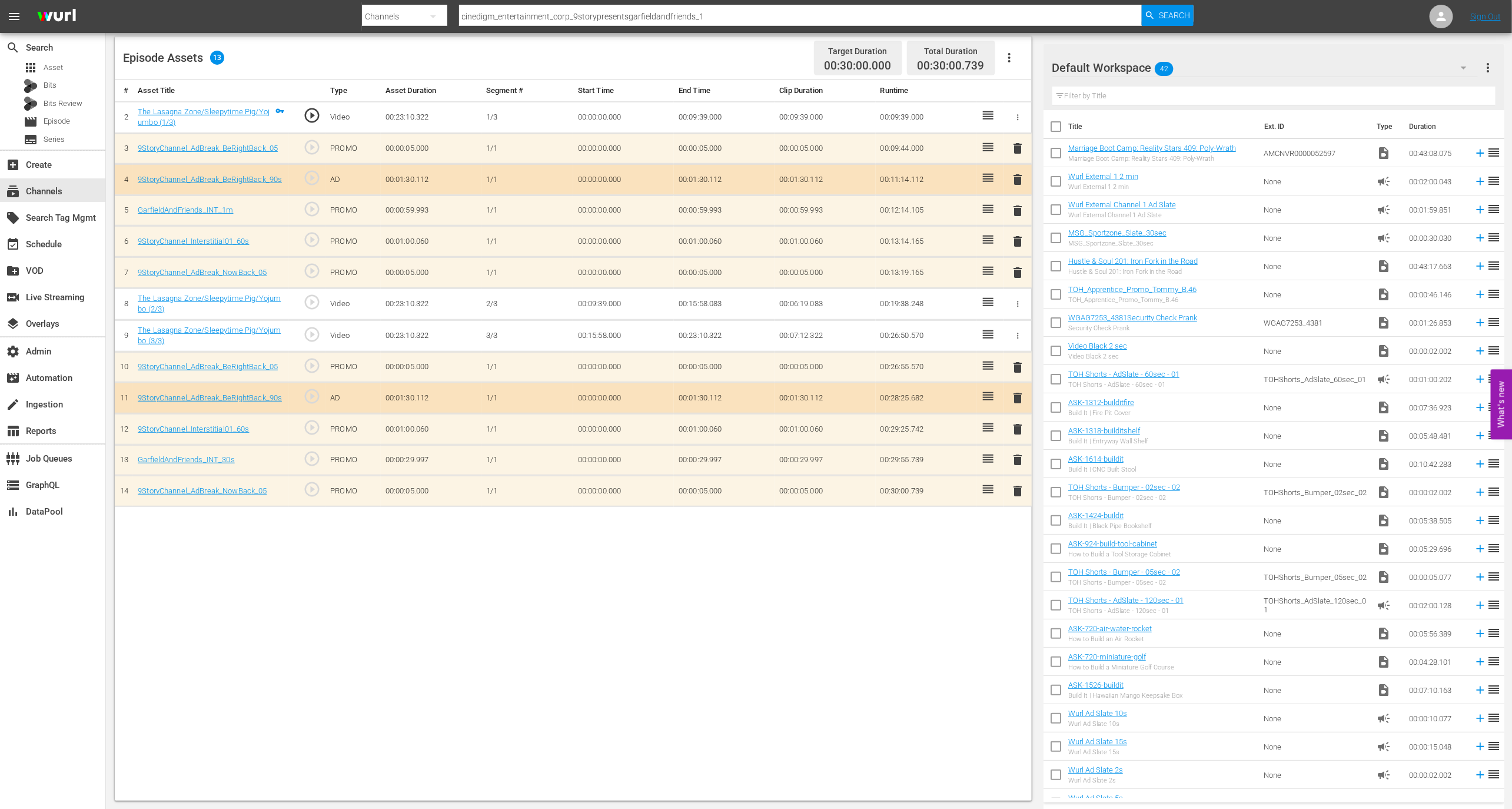
click at [241, 325] on div "The Lasagna Zone/Sleepytime Pig/Yojumbo (3/3)" at bounding box center [211, 336] width 146 height 22
click at [241, 327] on link "The Lasagna Zone/Sleepytime Pig/Yojumbo (3/3)" at bounding box center [209, 335] width 143 height 20
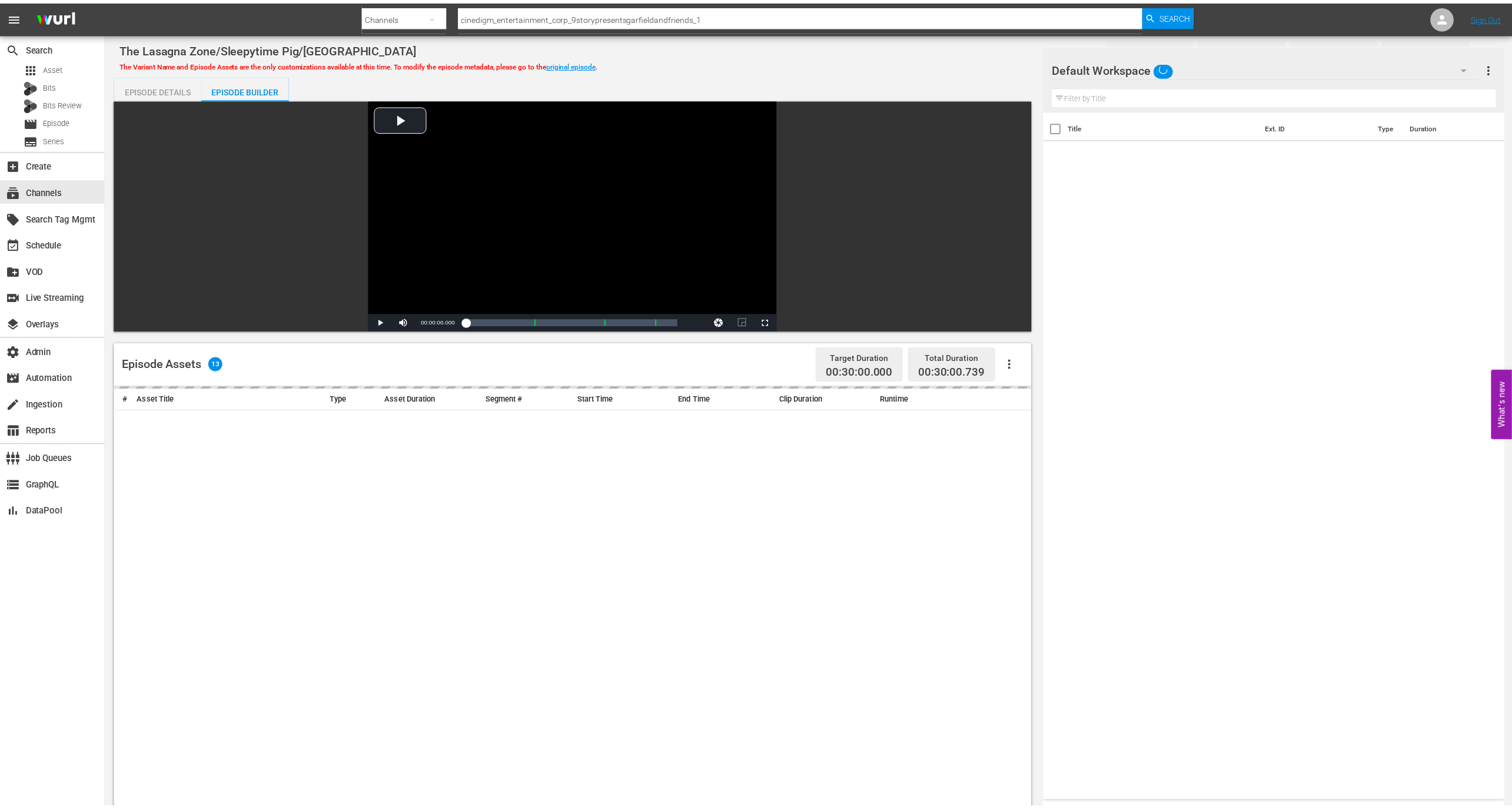
scroll to position [306, 0]
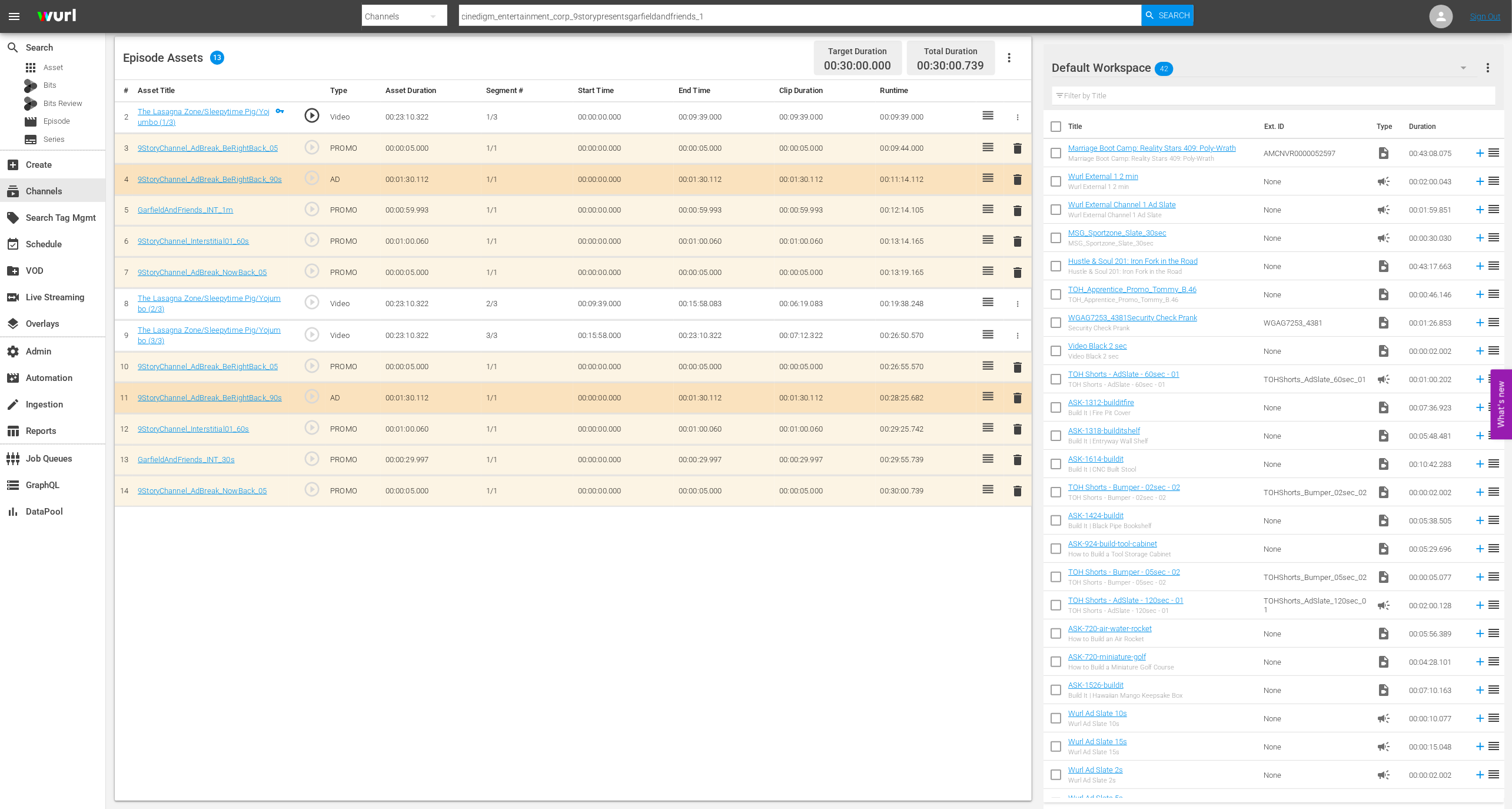
click at [309, 302] on span "play_circle_outline" at bounding box center [312, 302] width 17 height 17
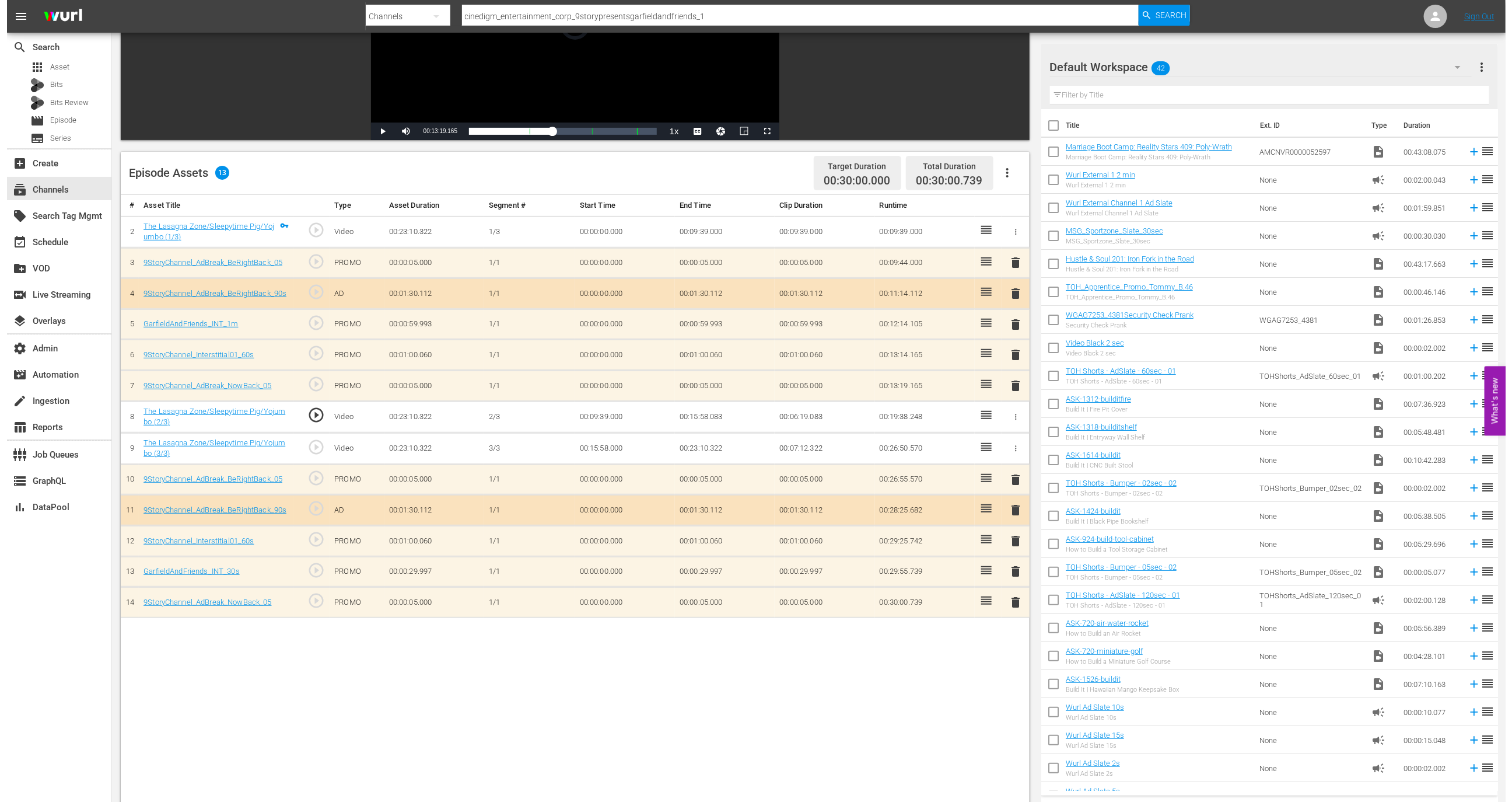
scroll to position [0, 0]
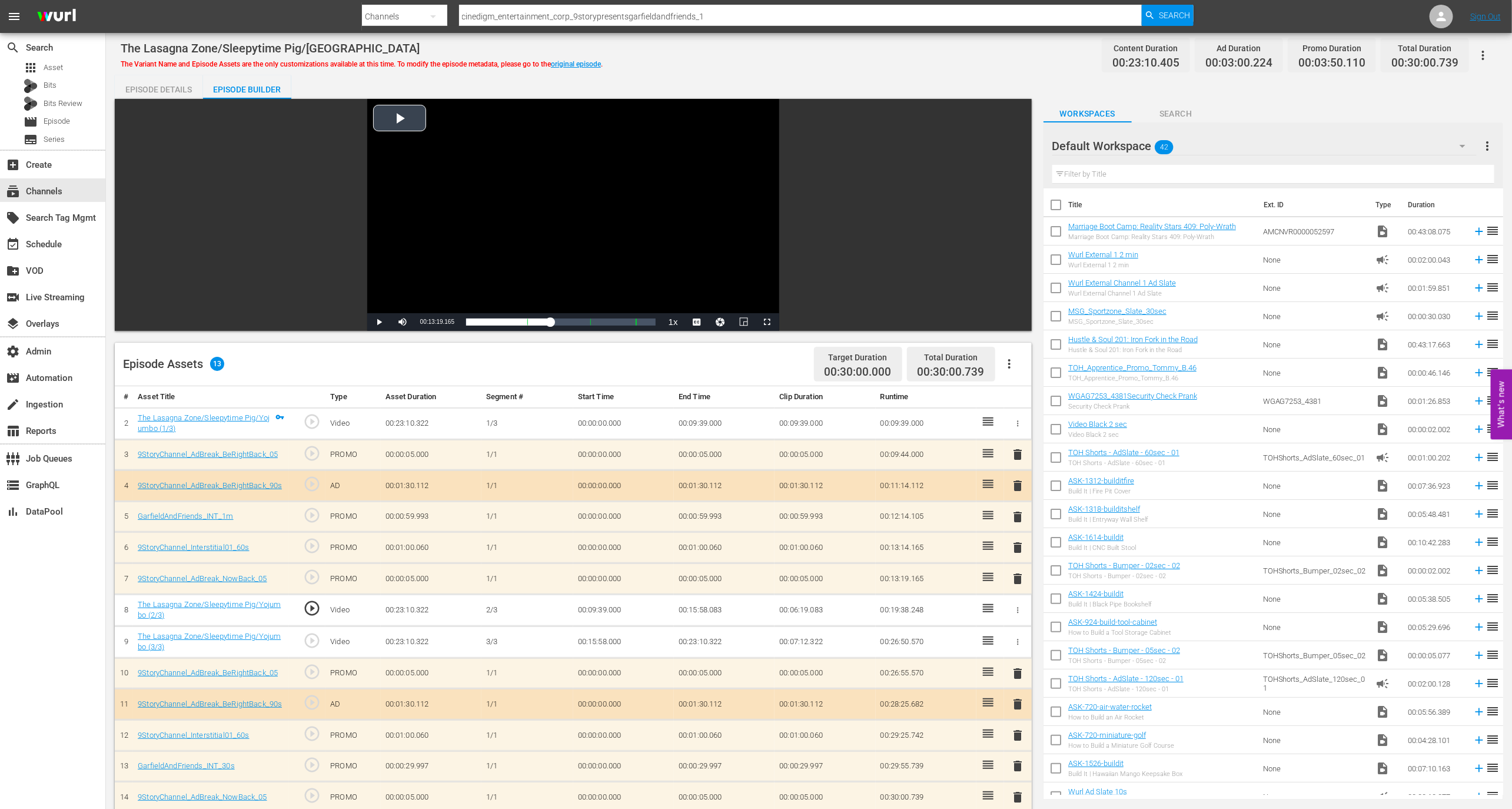
click at [456, 228] on div "Video Player" at bounding box center [573, 206] width 412 height 214
click at [315, 637] on span "play_circle_outline" at bounding box center [312, 641] width 17 height 17
click at [379, 322] on span "Video Player" at bounding box center [379, 322] width 0 height 0
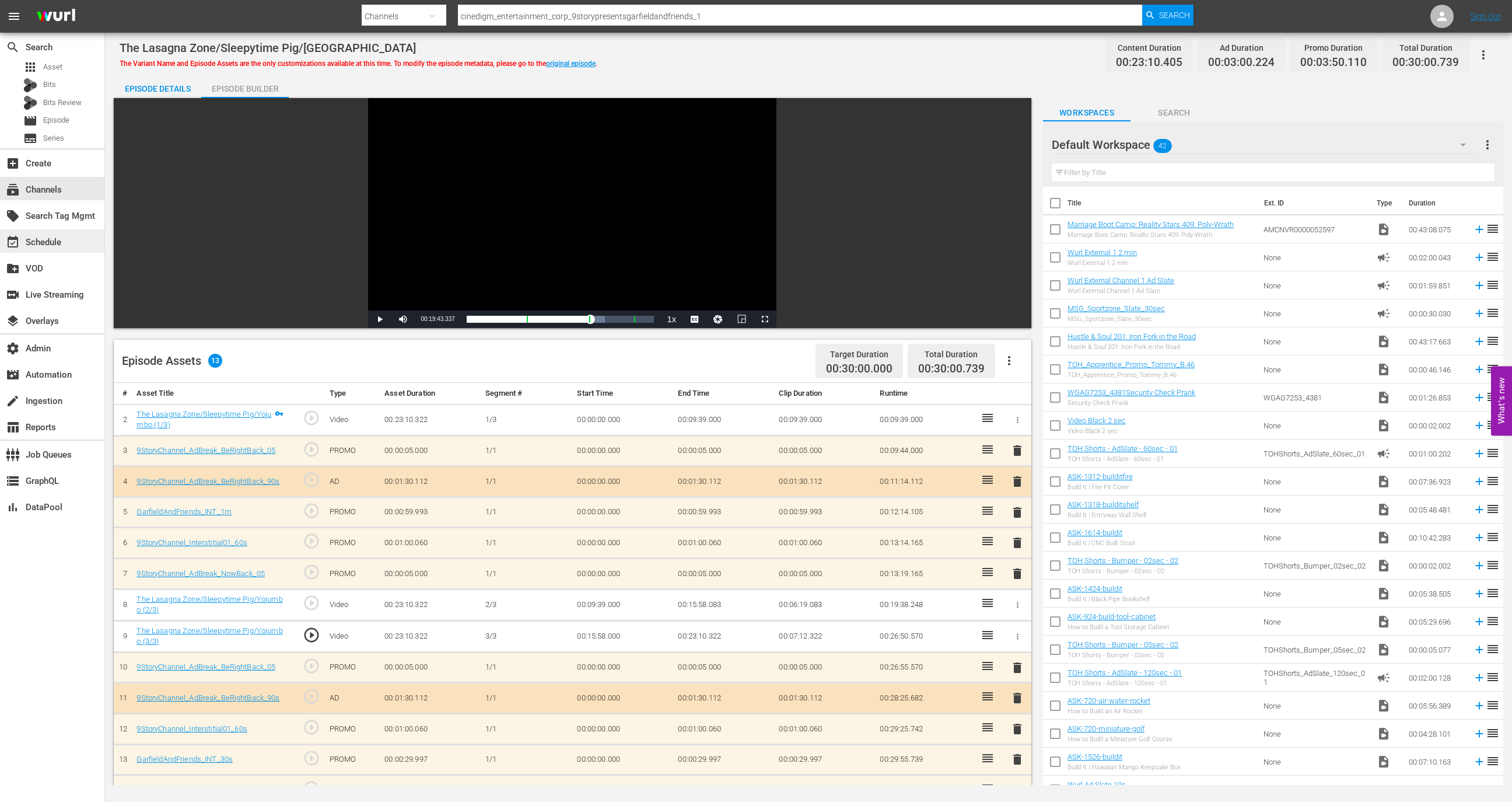
click at [59, 232] on div "event_available Schedule" at bounding box center [52, 240] width 105 height 23
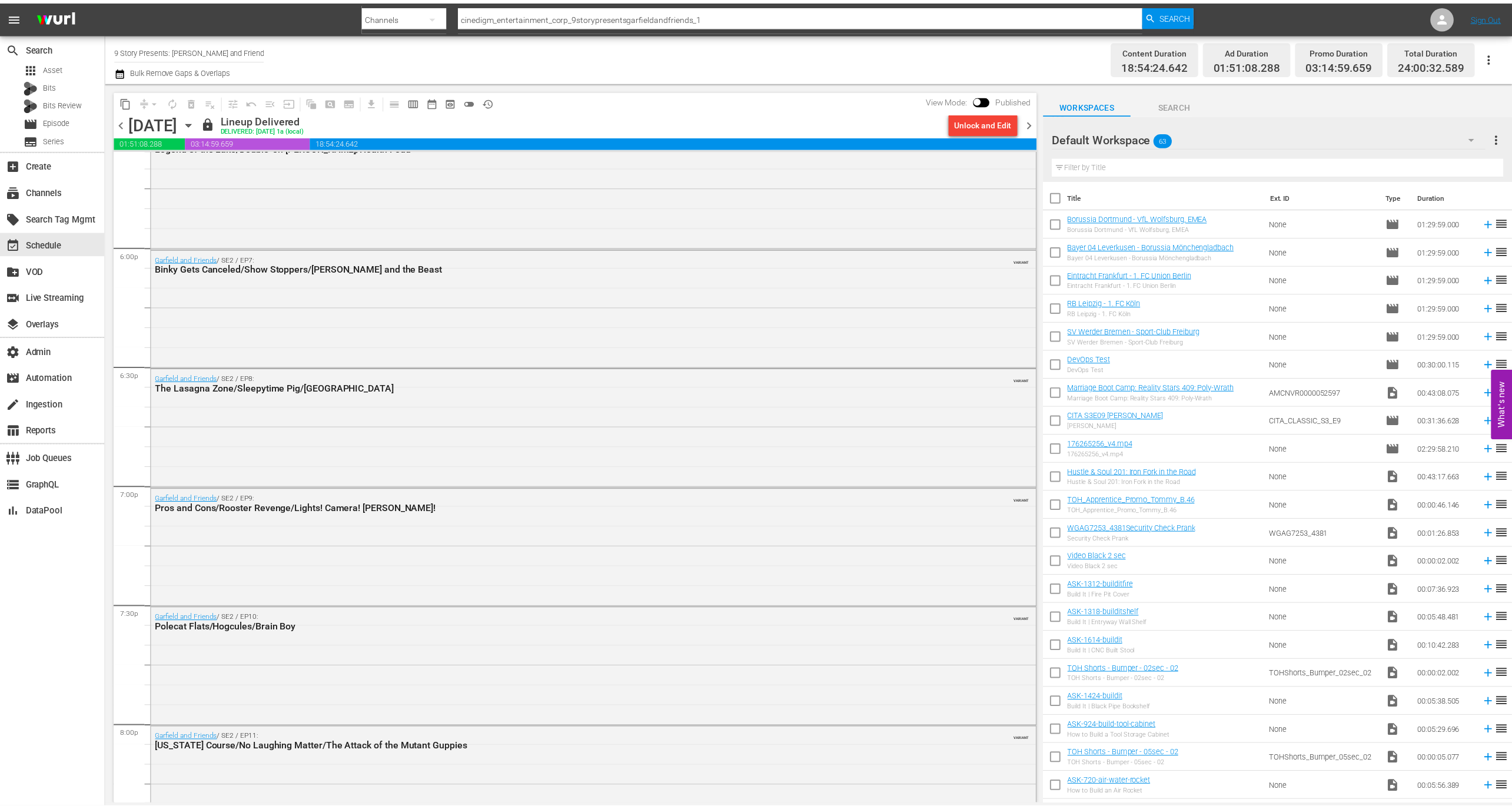
scroll to position [4225, 0]
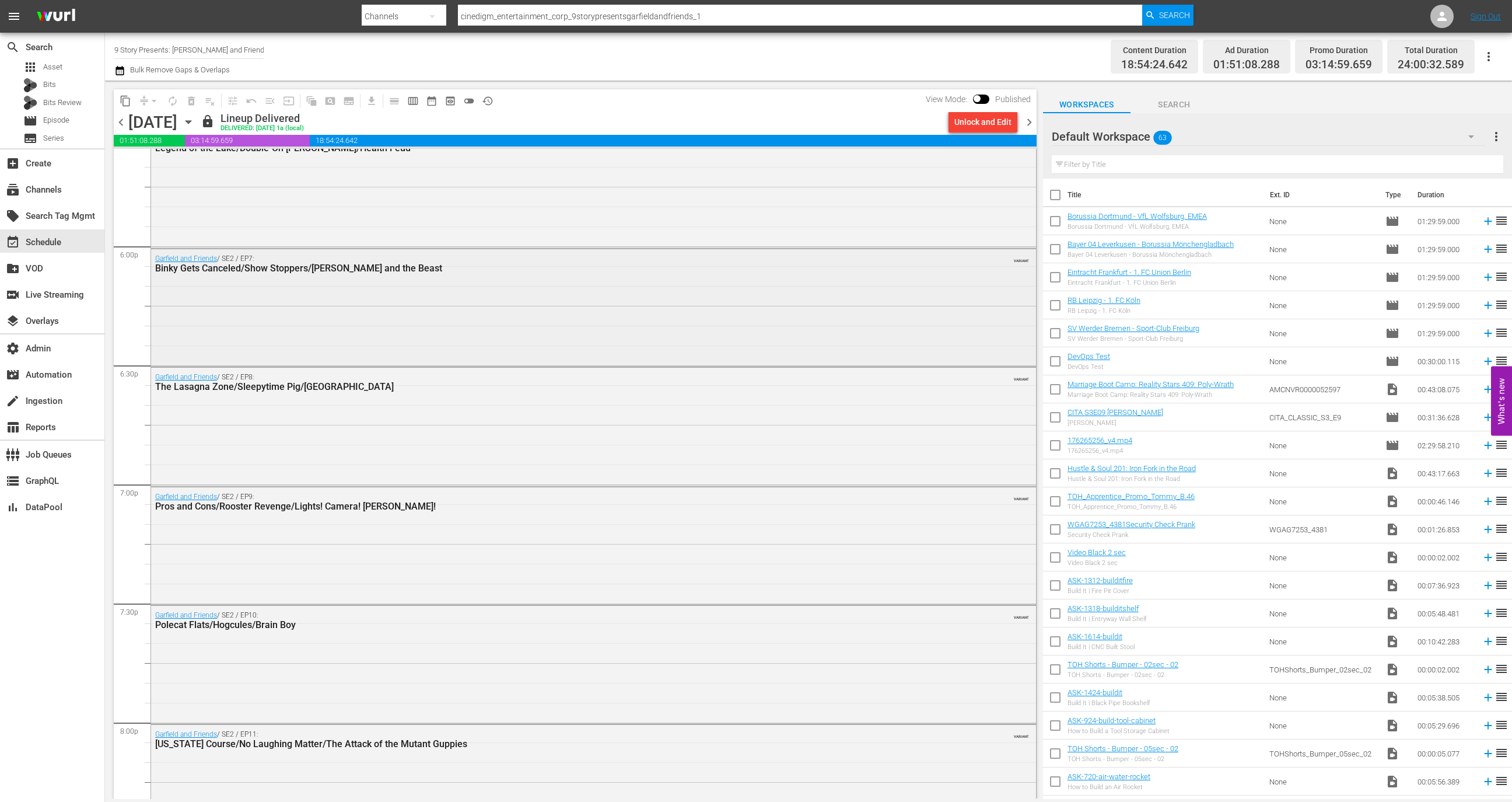
click at [344, 315] on div "Garfield and Friends / SE2 / EP7: Binky Gets Canceled/Show Stoppers/Cutie and t…" at bounding box center [594, 307] width 885 height 116
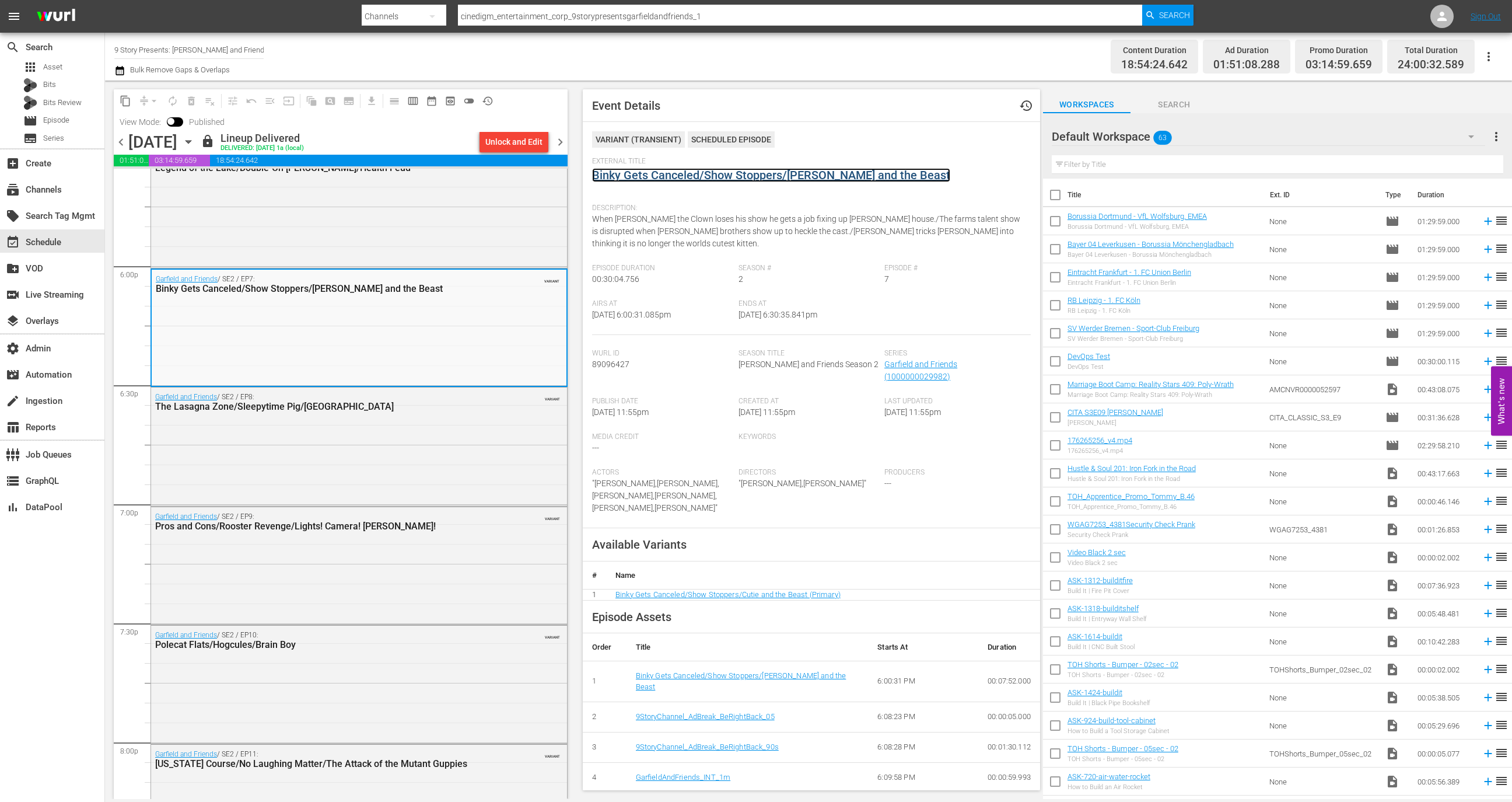
click at [736, 181] on link "Binky Gets Canceled/Show Stoppers/[PERSON_NAME] and the Beast" at bounding box center [771, 175] width 359 height 14
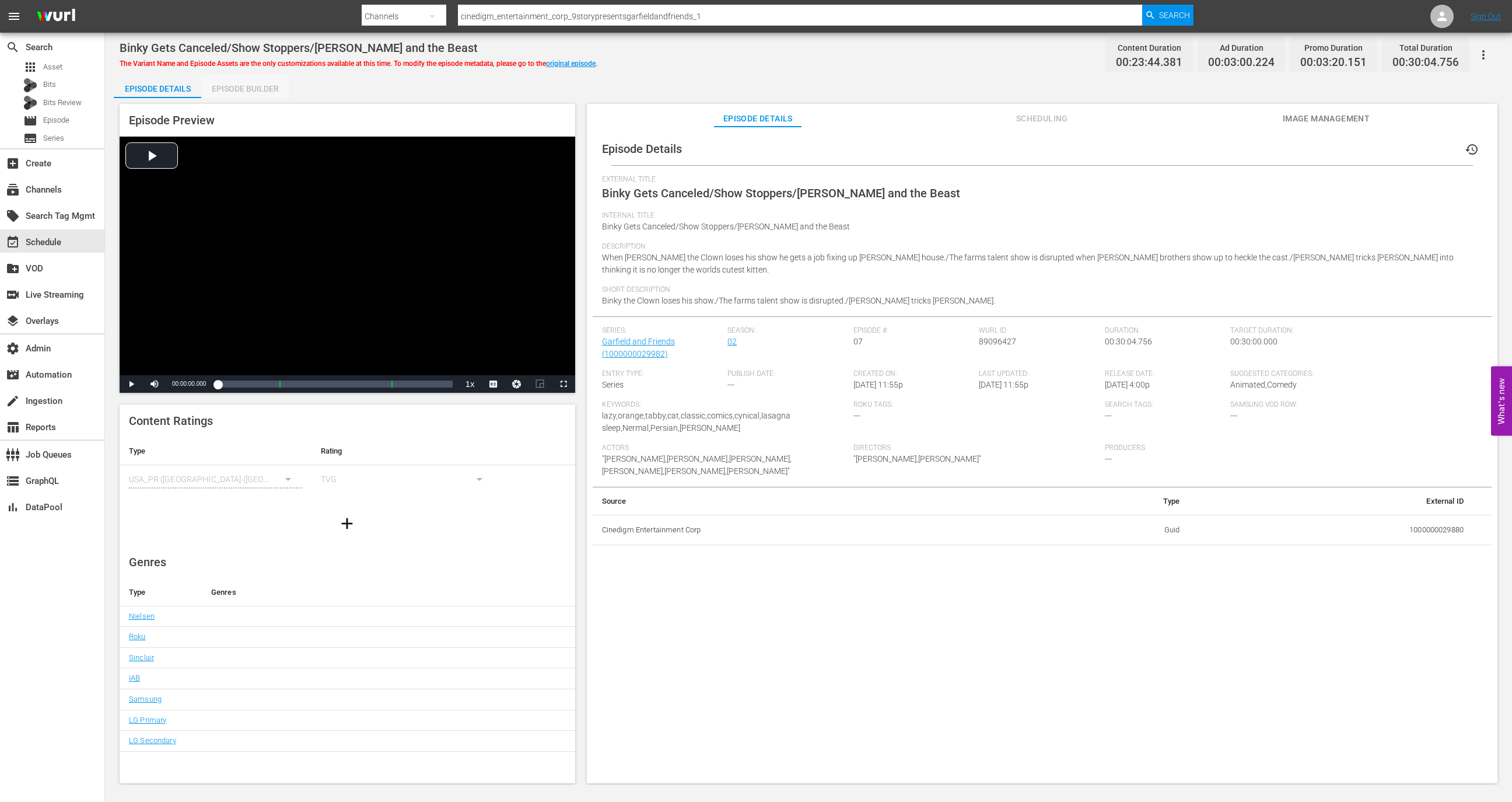
click at [247, 84] on div "Episode Builder" at bounding box center [245, 88] width 87 height 28
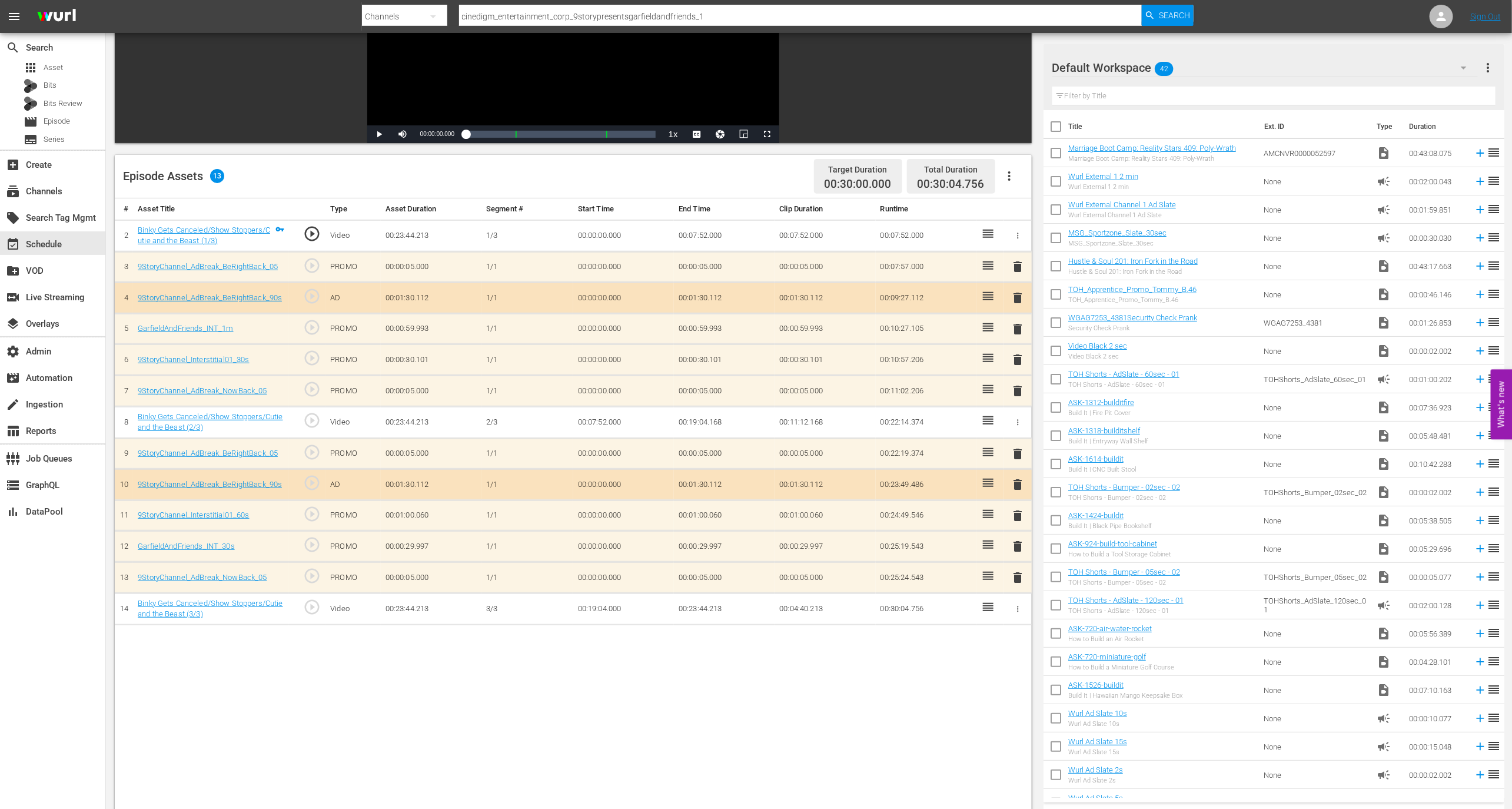
scroll to position [306, 0]
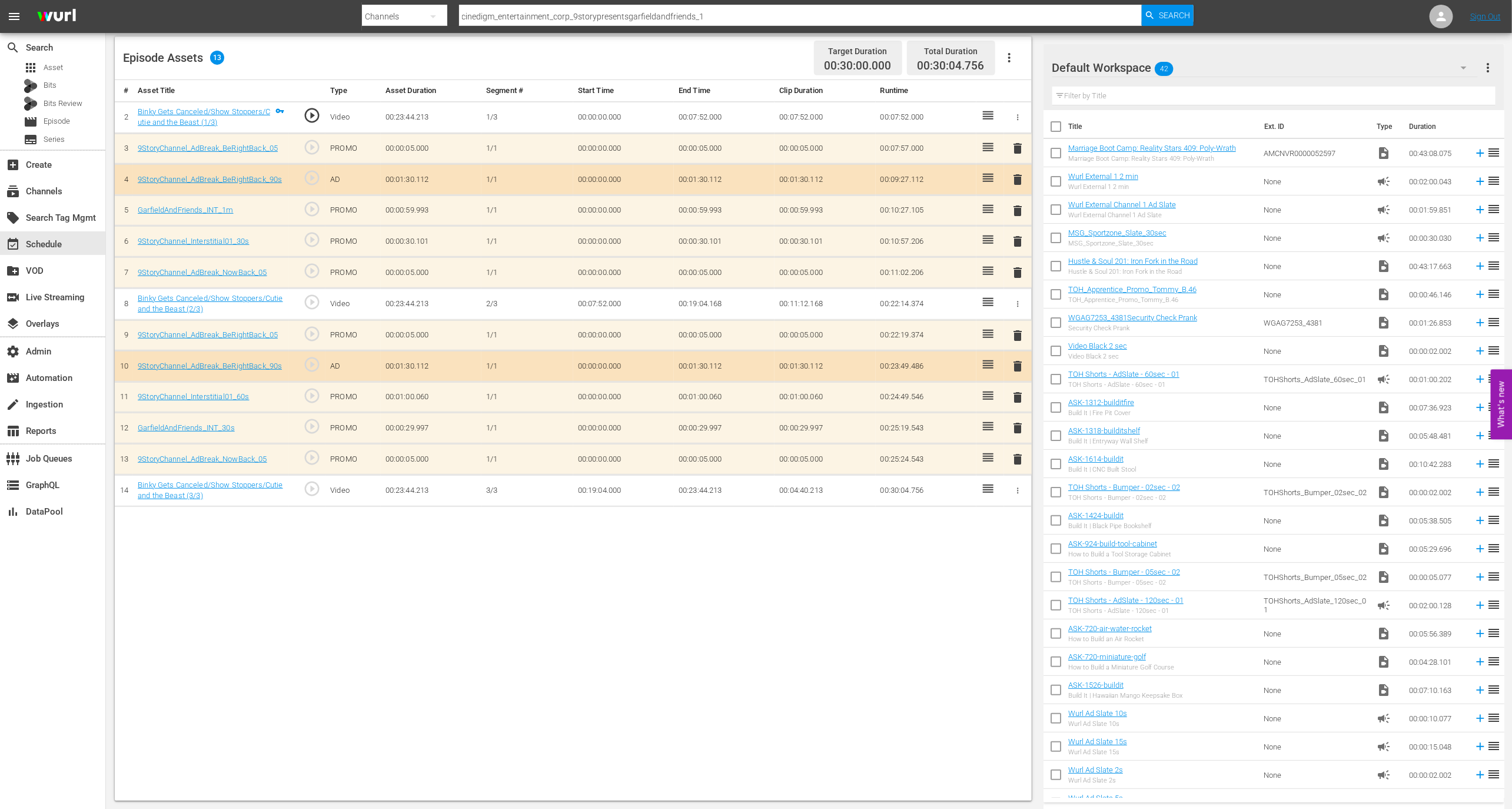
click at [315, 481] on span "play_circle_outline" at bounding box center [312, 488] width 17 height 17
click at [313, 479] on span "play_circle_outline" at bounding box center [312, 488] width 17 height 17
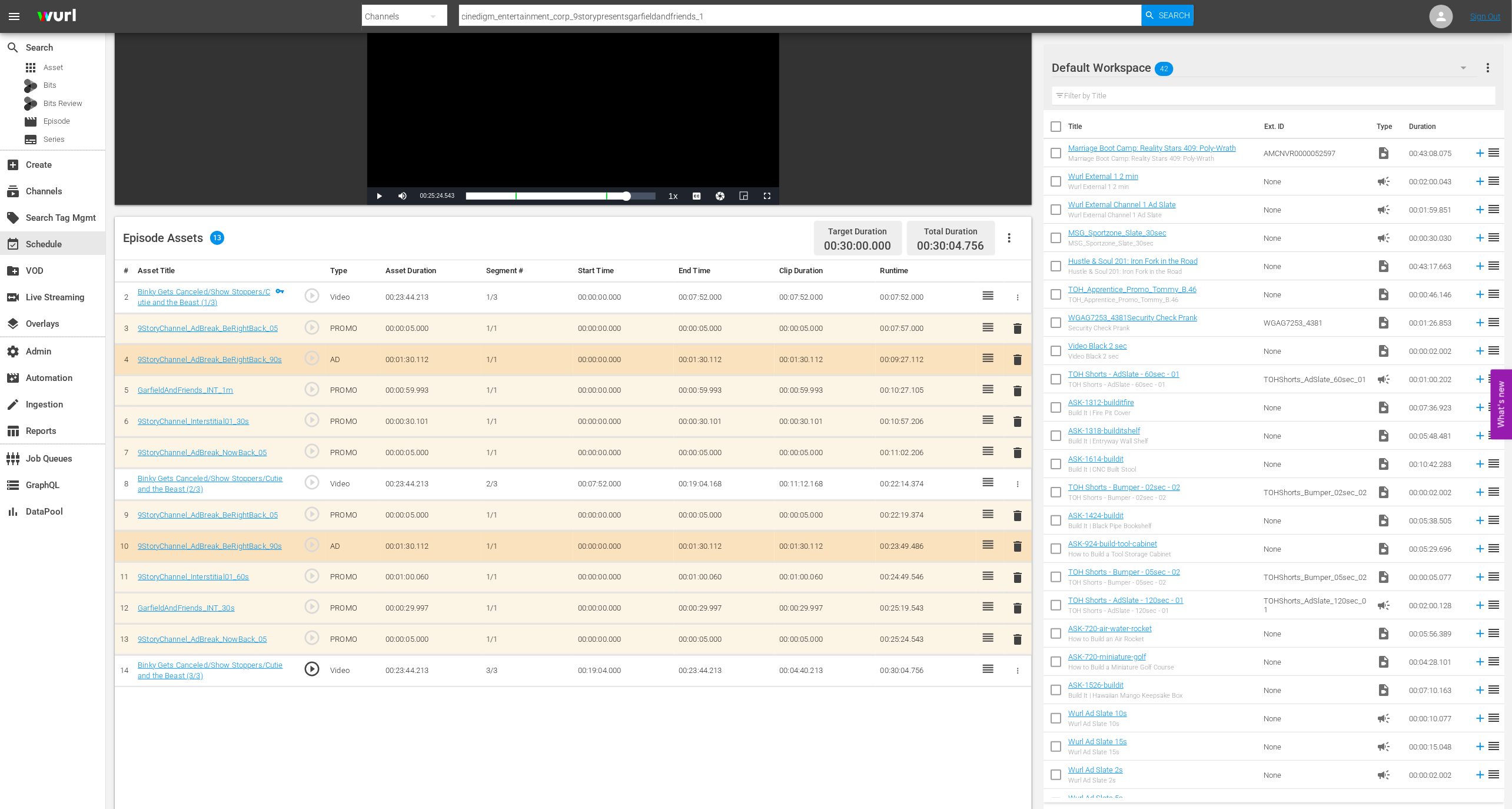
scroll to position [0, 0]
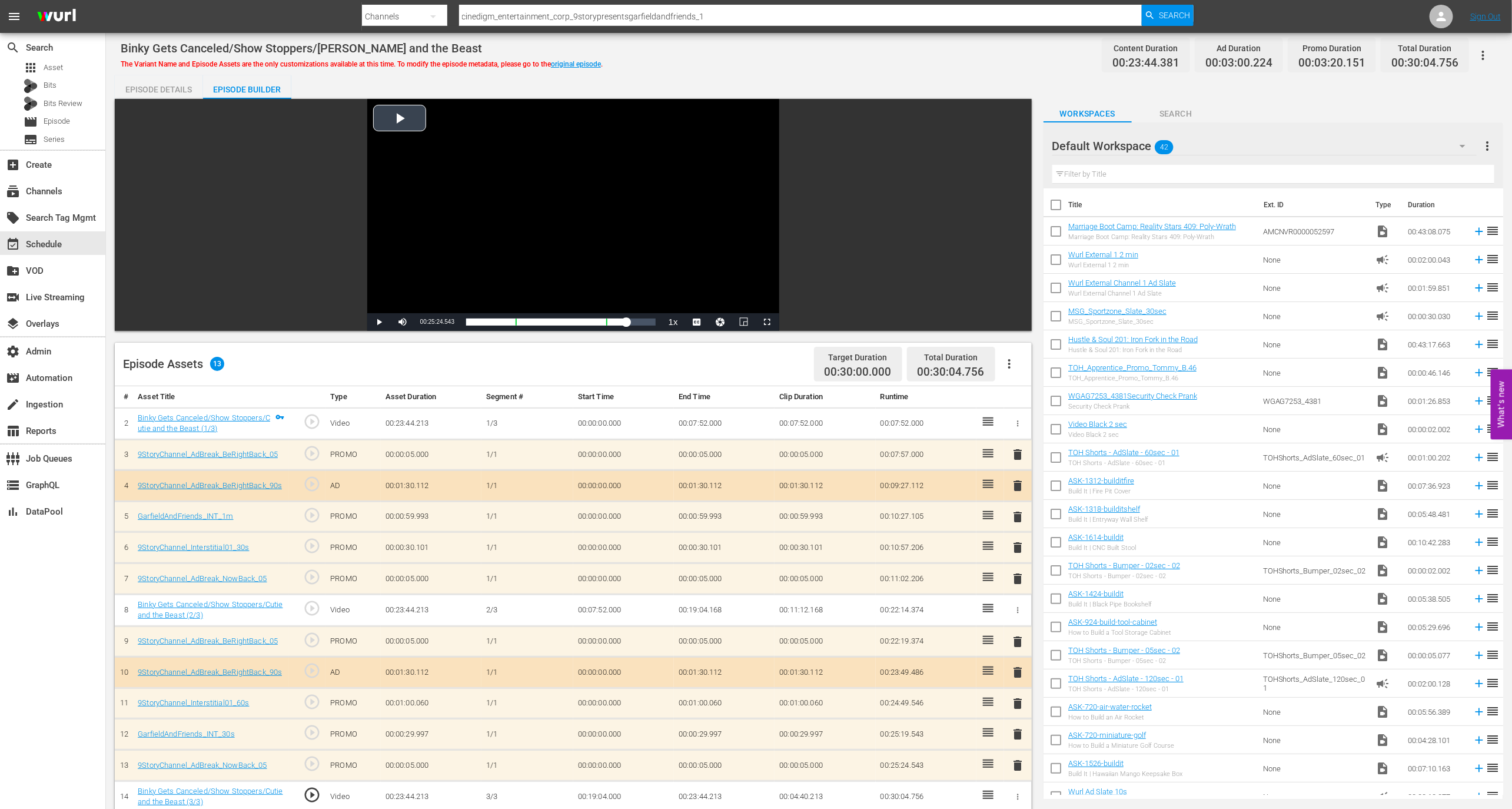
click at [545, 239] on div "Video Player" at bounding box center [573, 206] width 412 height 214
click at [626, 327] on div "00:19:05.100" at bounding box center [546, 323] width 160 height 12
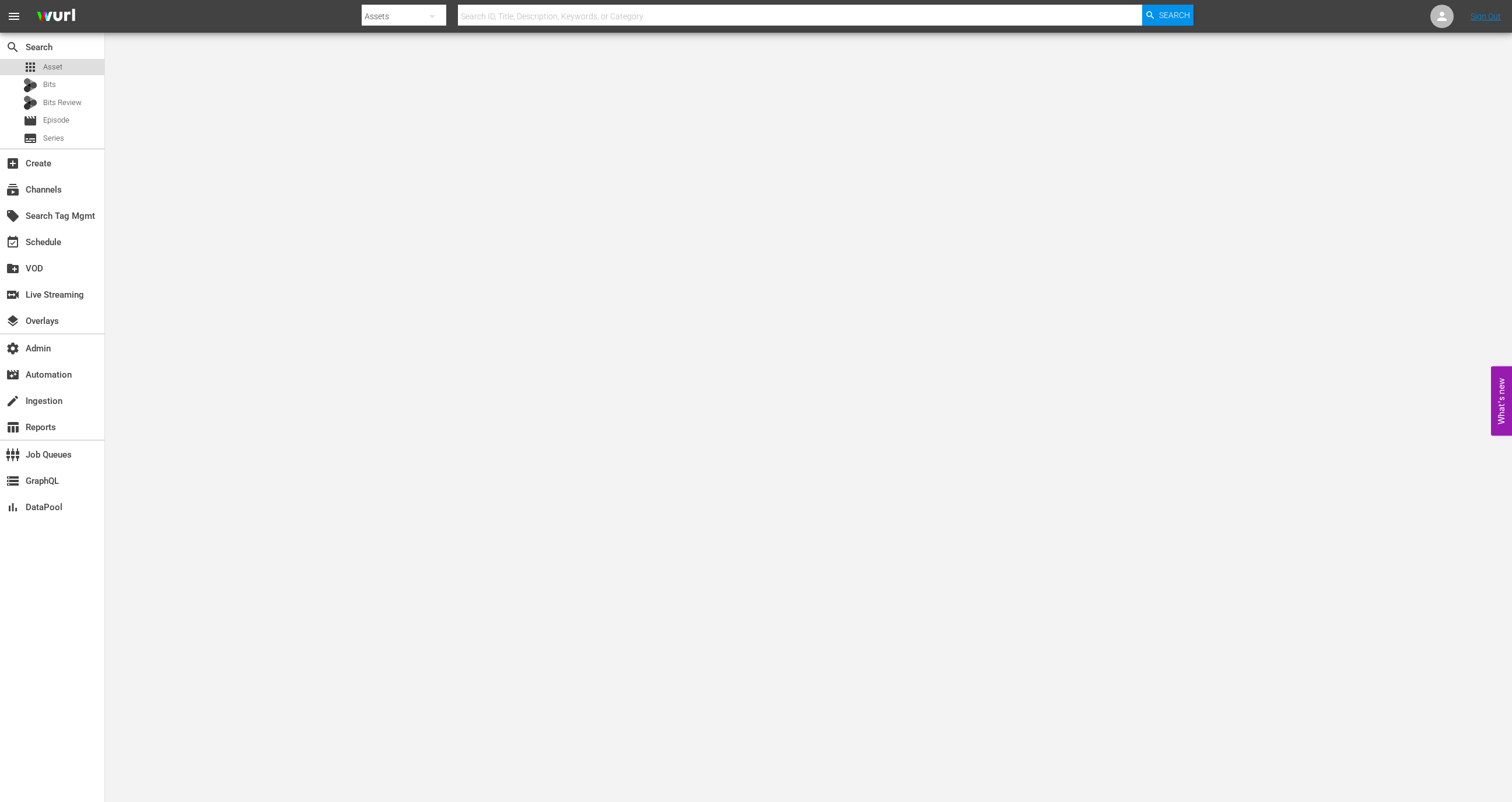
click at [46, 60] on div "apps Asset" at bounding box center [42, 67] width 39 height 16
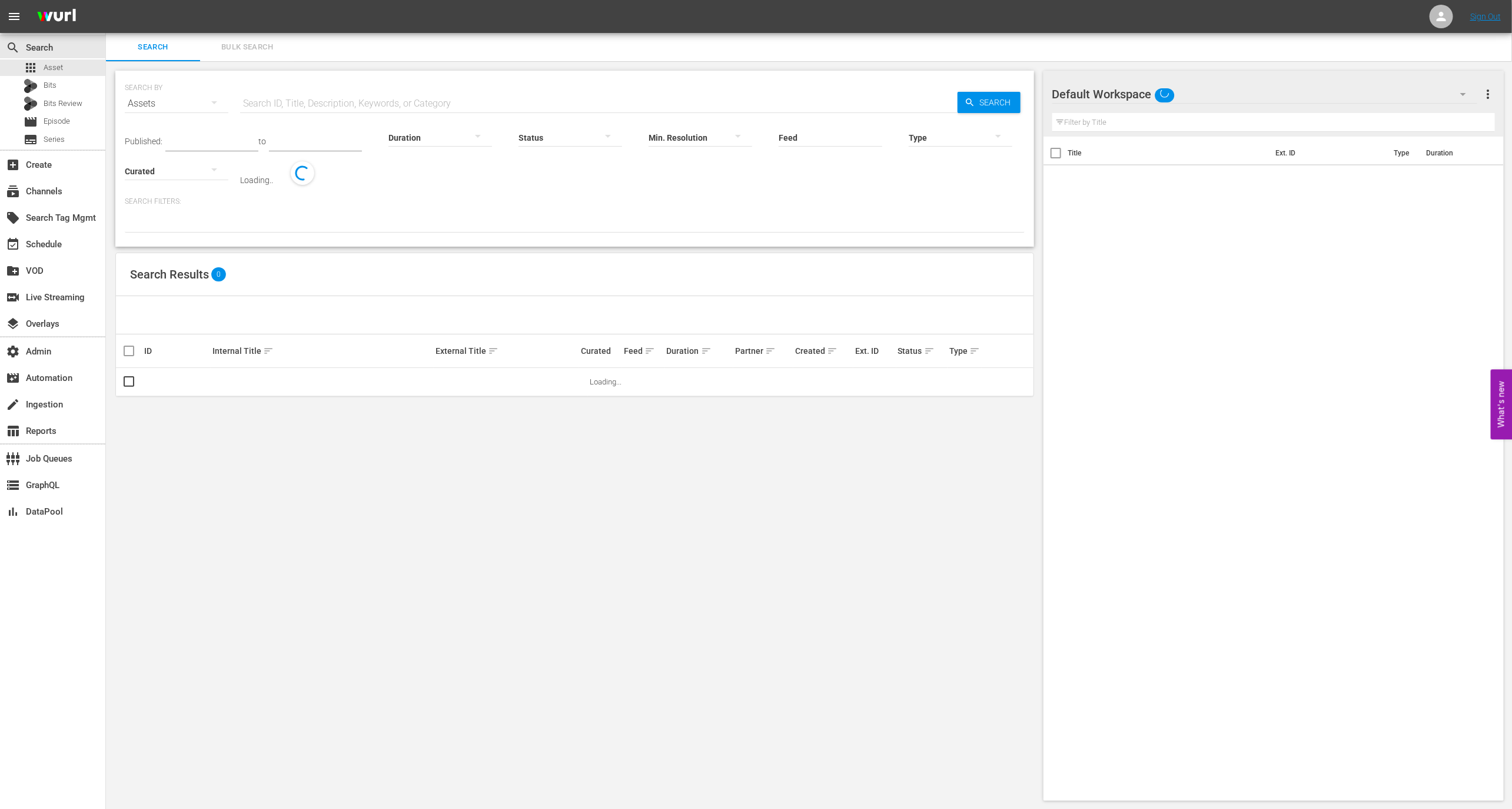
click at [265, 46] on span "Bulk Search" at bounding box center [247, 48] width 80 height 14
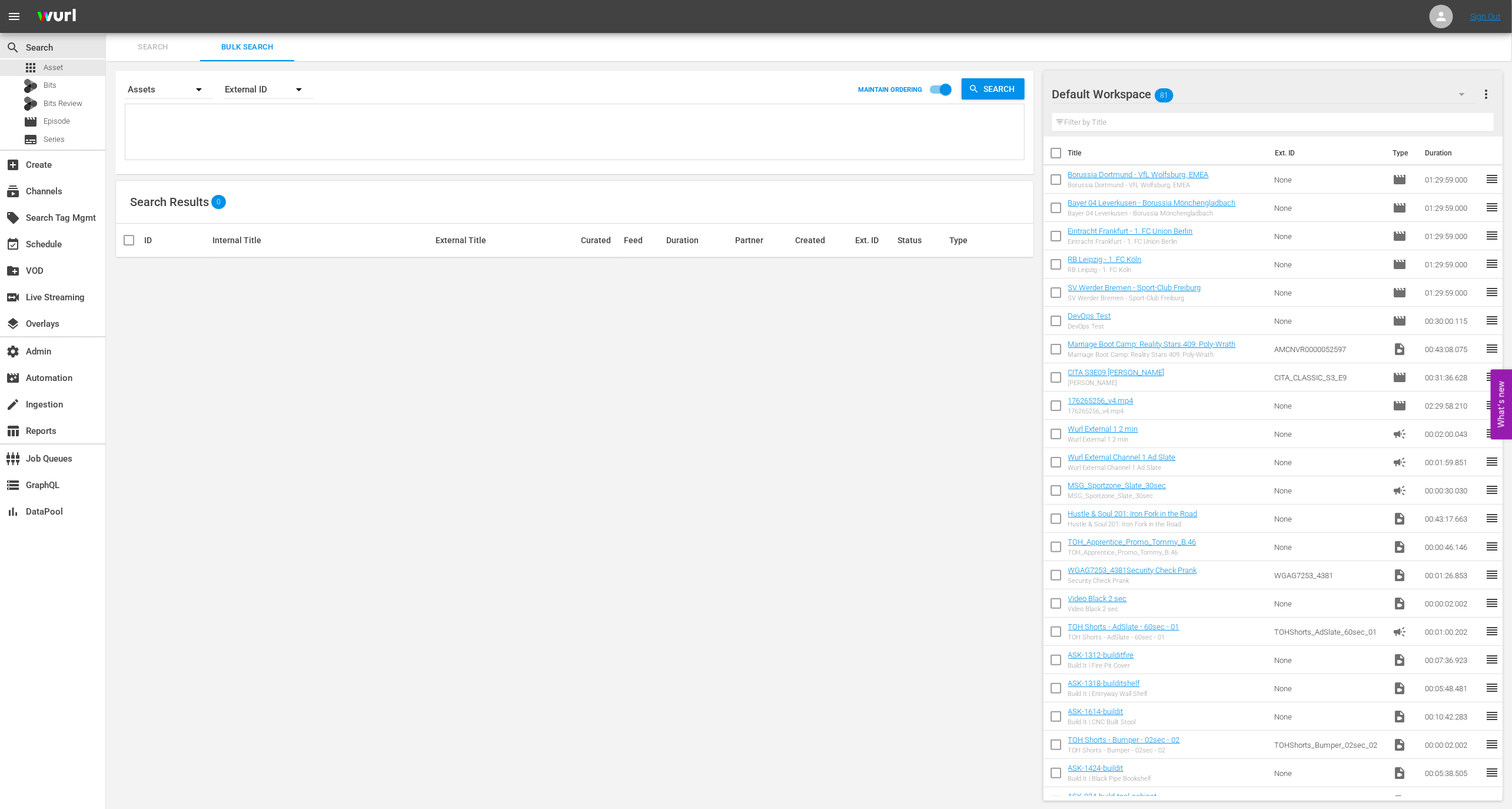
click at [273, 90] on div "External ID" at bounding box center [268, 90] width 88 height 33
click at [268, 145] on div "Wurl ID" at bounding box center [262, 141] width 47 height 19
click at [271, 119] on textarea at bounding box center [576, 133] width 896 height 53
paste textarea "153835339 153835340 153835341 153835342 162562198"
type textarea "153835339 153835340 153835341 153835342 162562198"
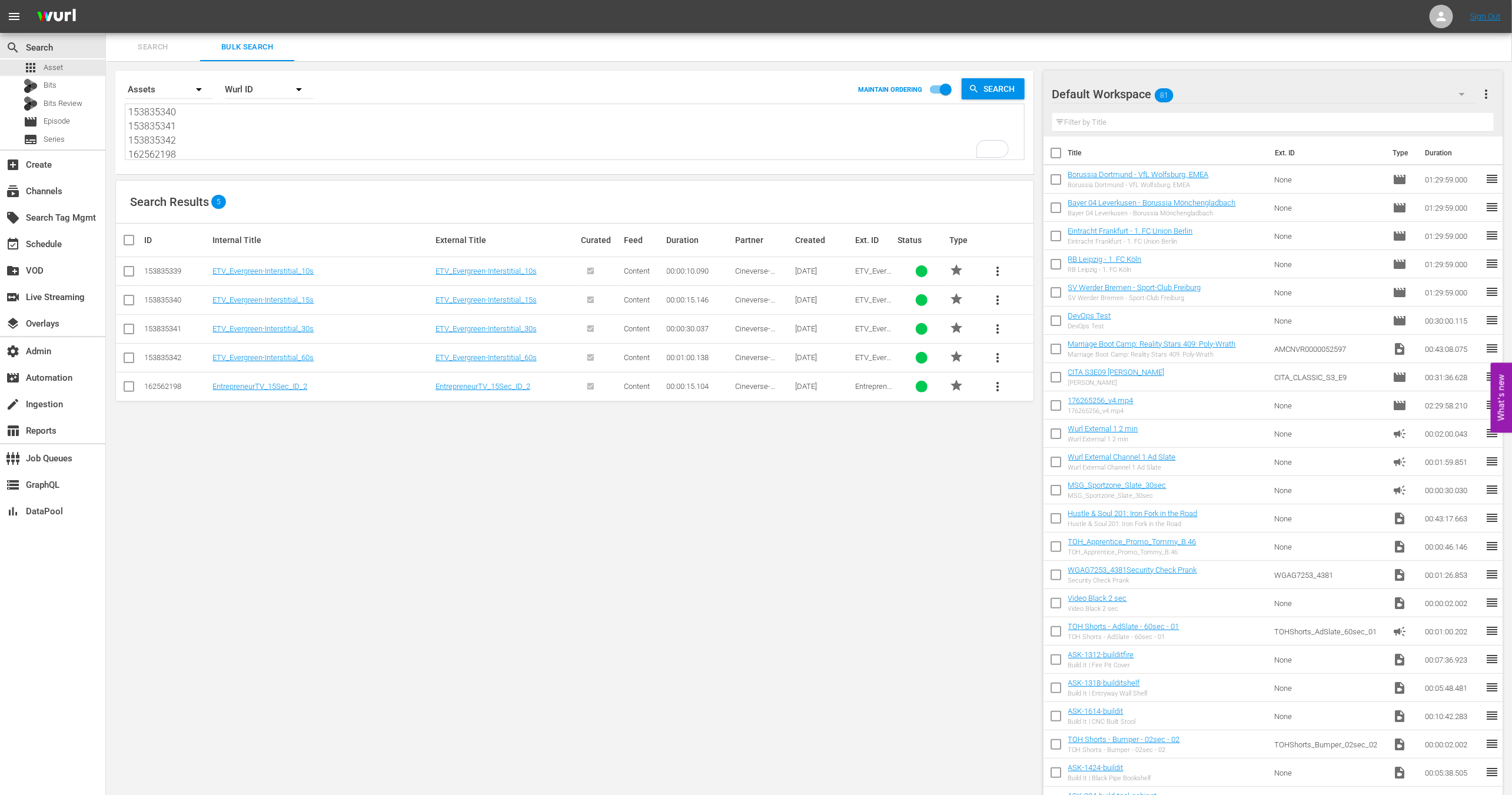
scroll to position [16, 0]
type textarea "153835339 153835340 153835341 153835342 162562198"
